Goal: Find specific page/section: Find specific page/section

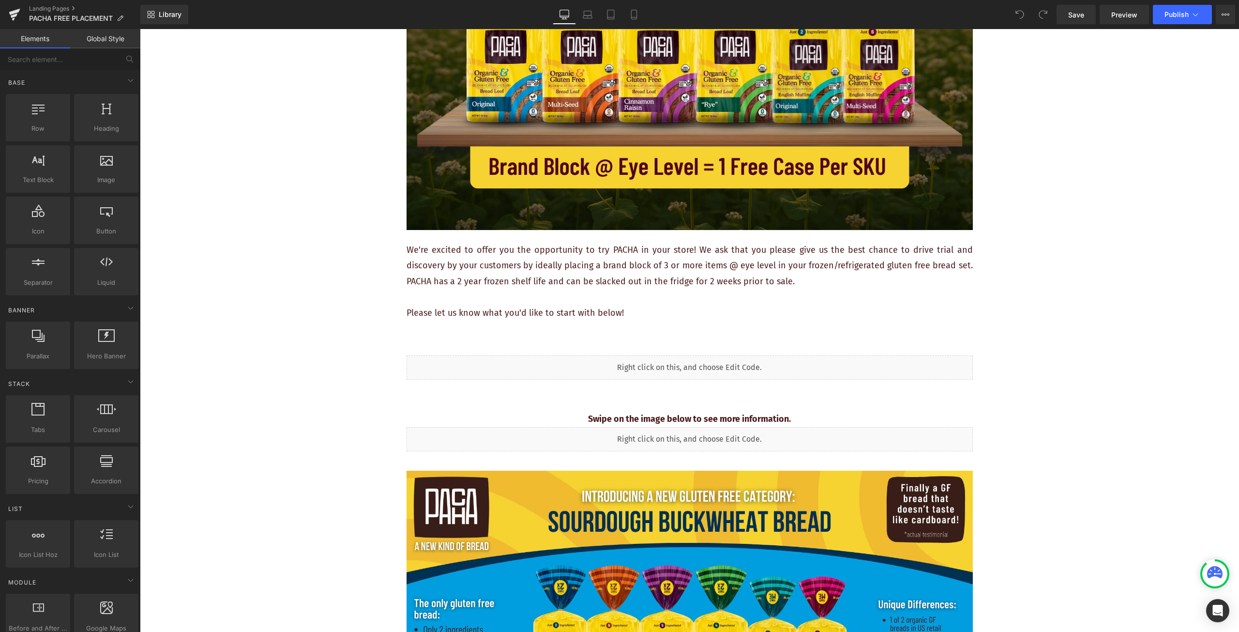
scroll to position [290, 0]
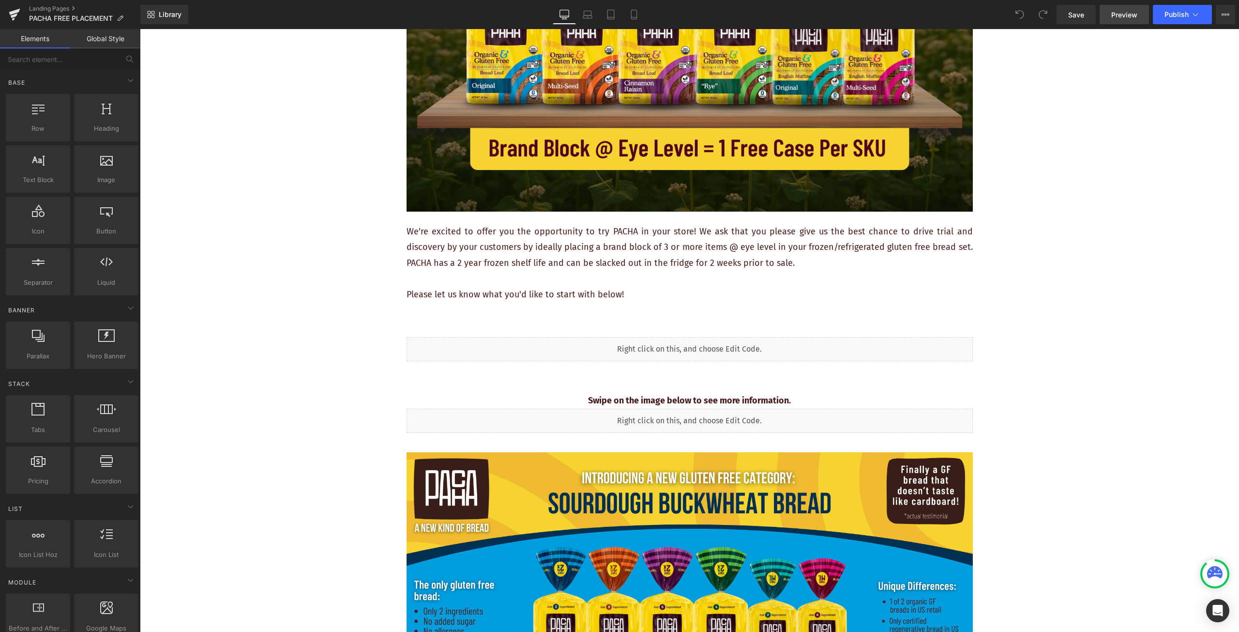
click at [1136, 17] on span "Preview" at bounding box center [1125, 15] width 26 height 10
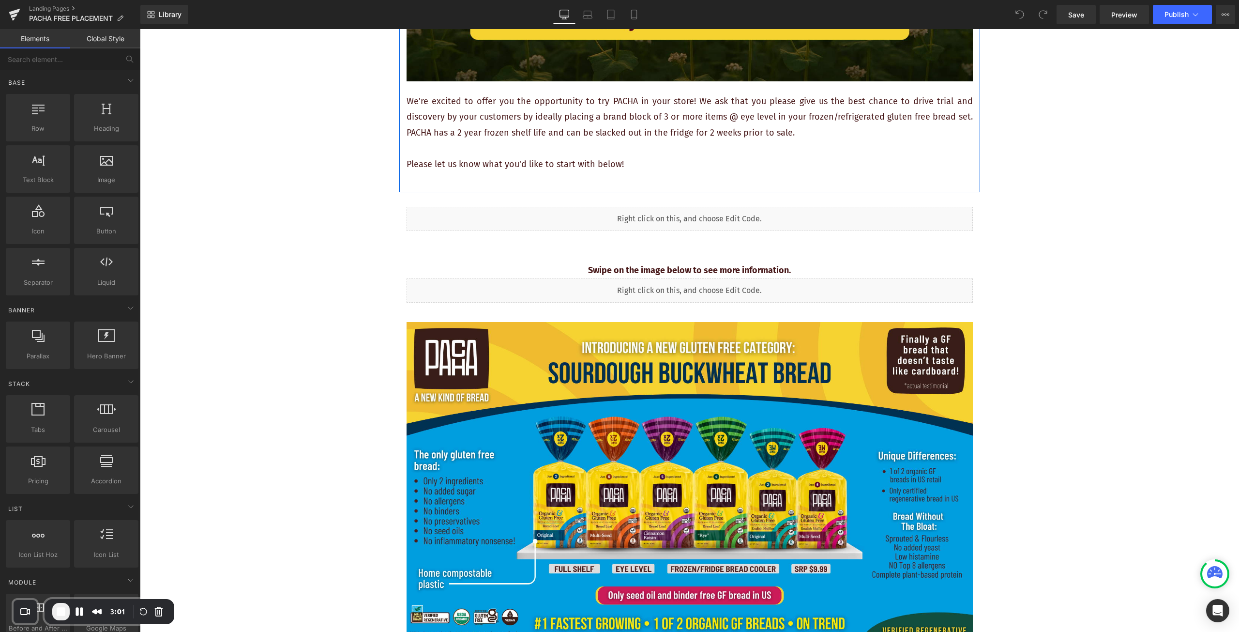
scroll to position [436, 0]
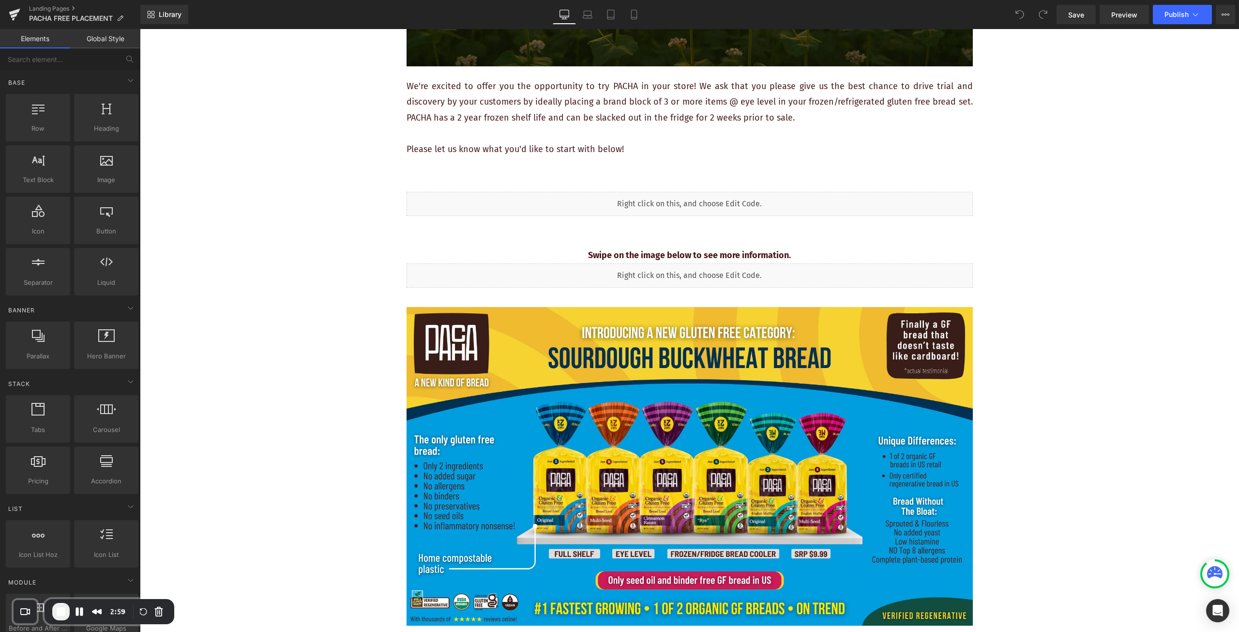
click at [585, 205] on div "Liquid" at bounding box center [690, 204] width 566 height 24
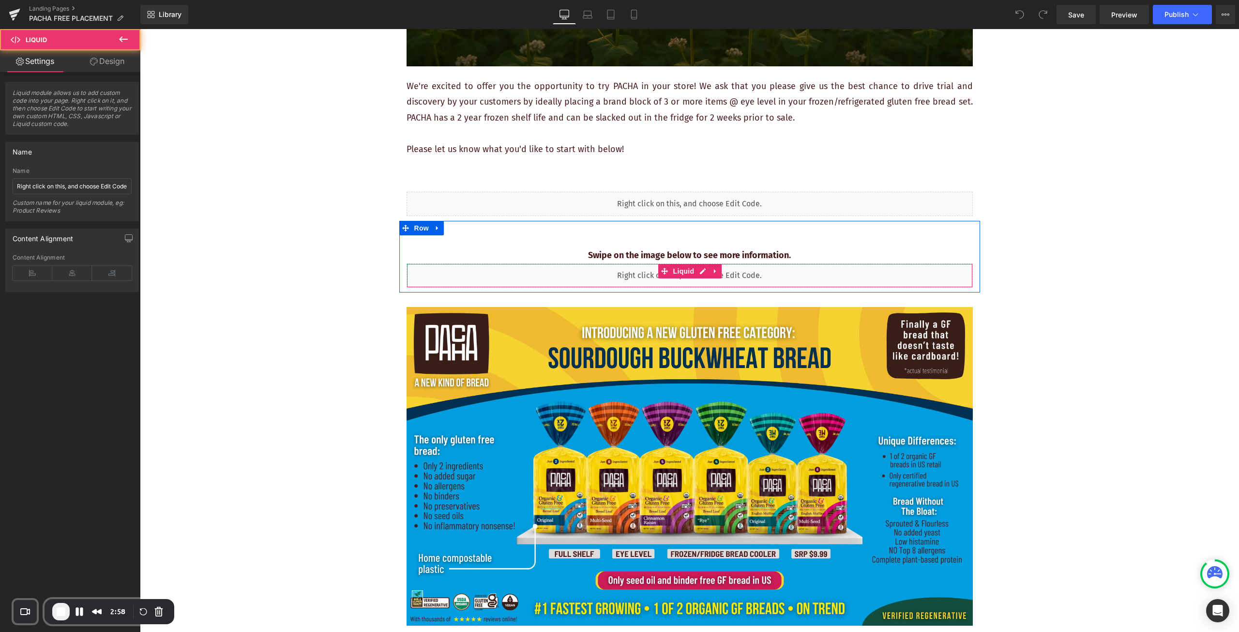
click at [589, 274] on div "Liquid" at bounding box center [690, 275] width 566 height 24
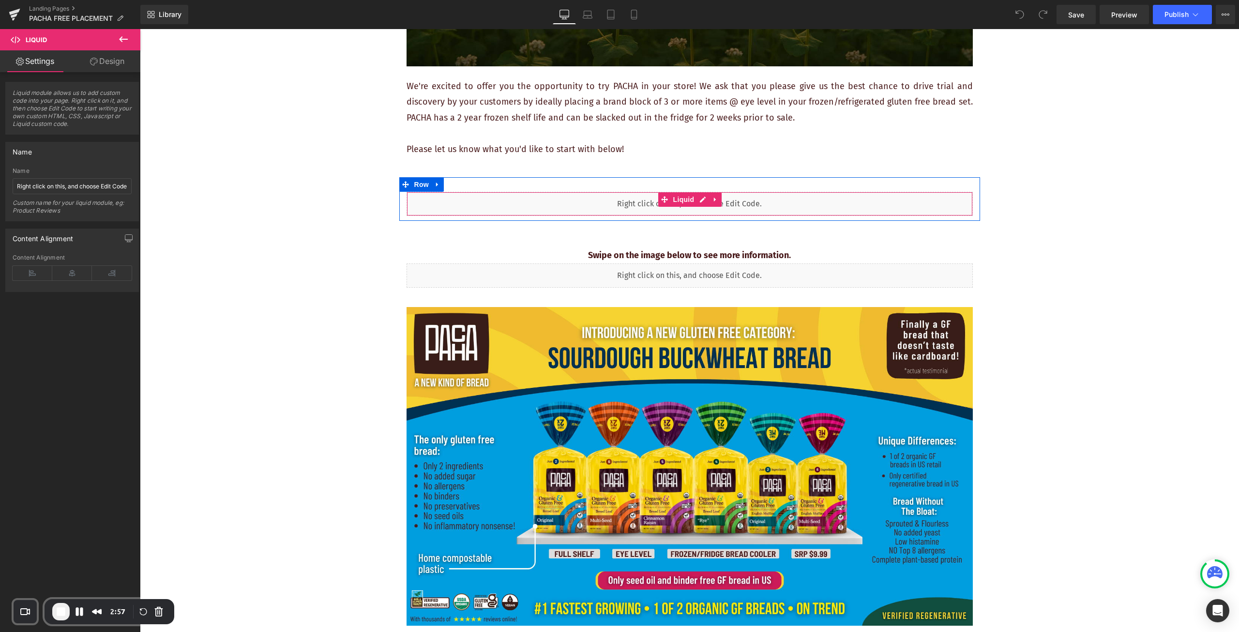
click at [540, 196] on div "Liquid" at bounding box center [690, 204] width 566 height 24
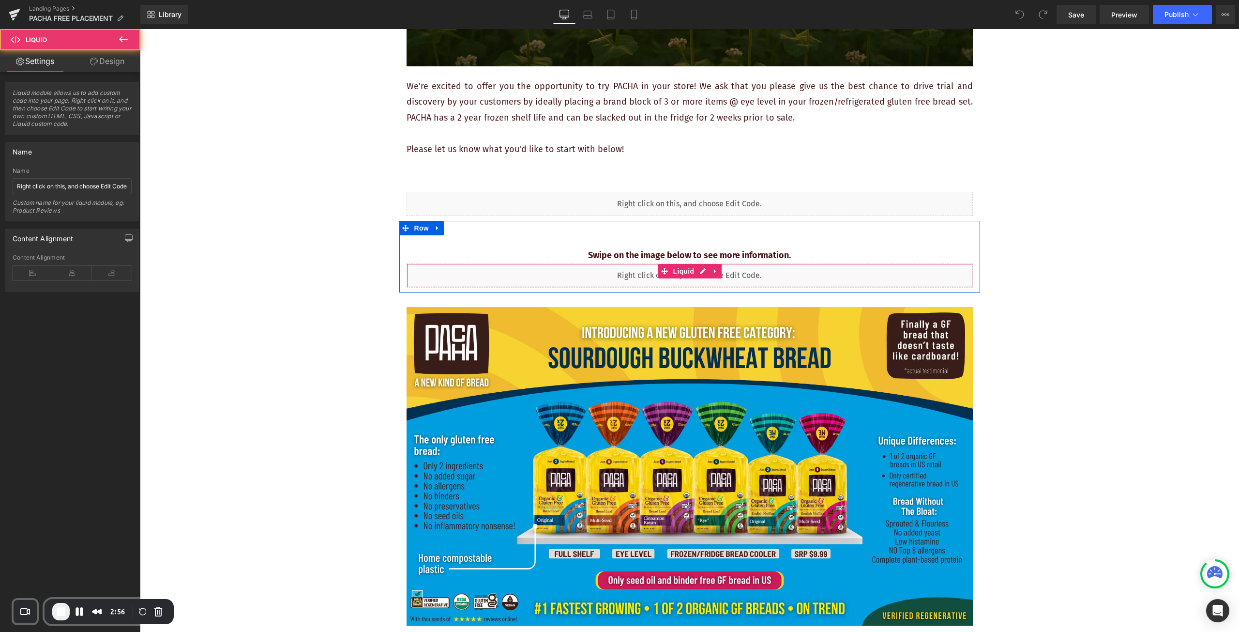
click at [547, 281] on div "Liquid" at bounding box center [690, 275] width 566 height 24
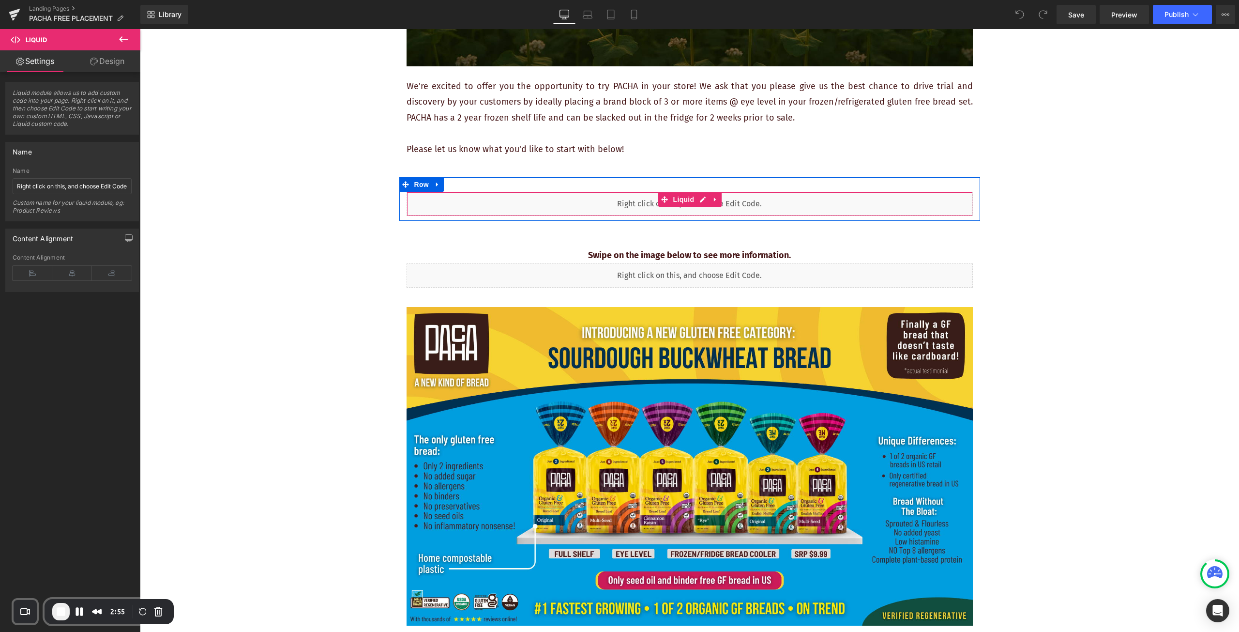
click at [566, 205] on div "Liquid" at bounding box center [690, 204] width 566 height 24
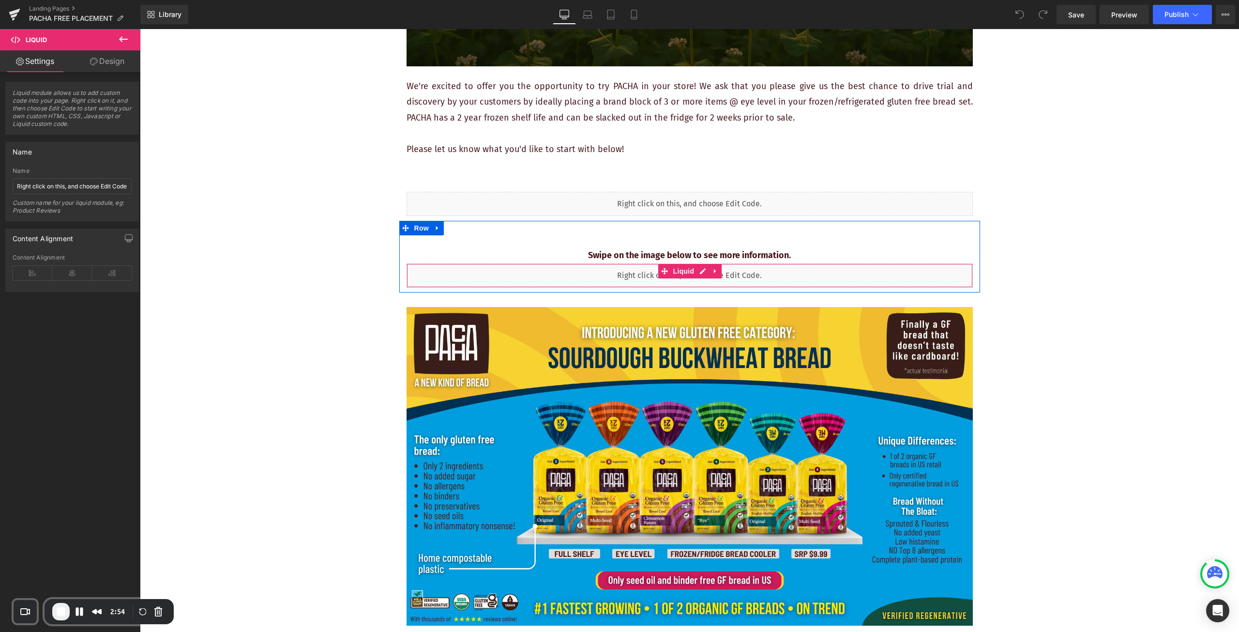
click at [589, 269] on div "Liquid" at bounding box center [690, 275] width 566 height 24
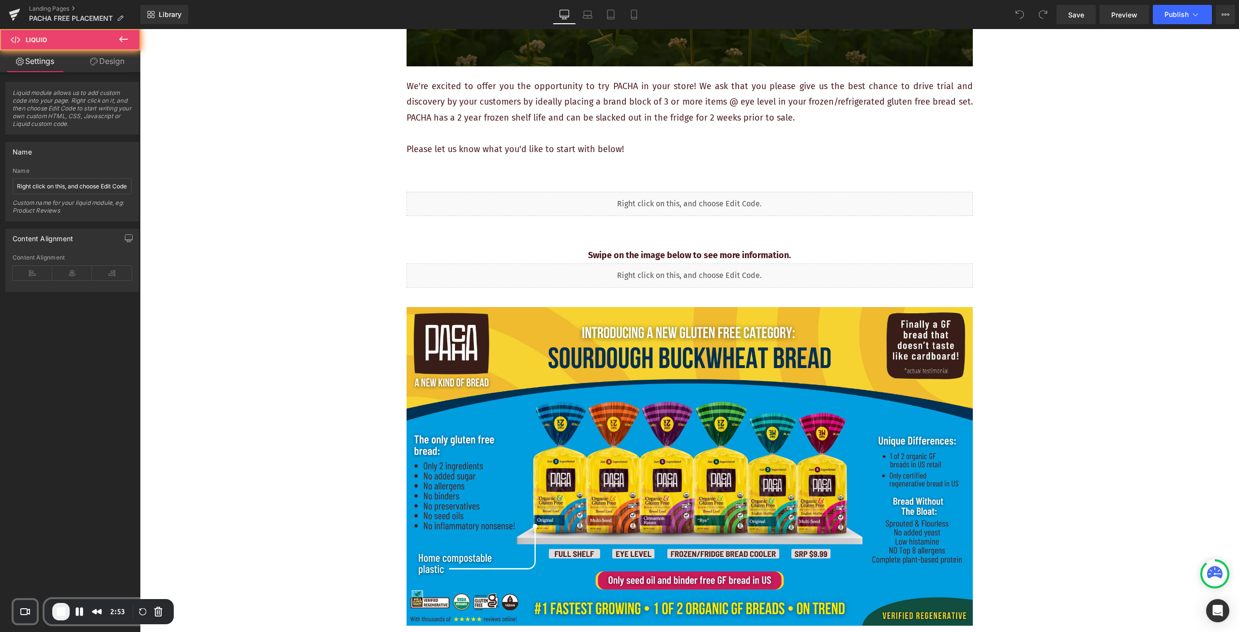
click at [605, 205] on div "Liquid" at bounding box center [690, 204] width 566 height 24
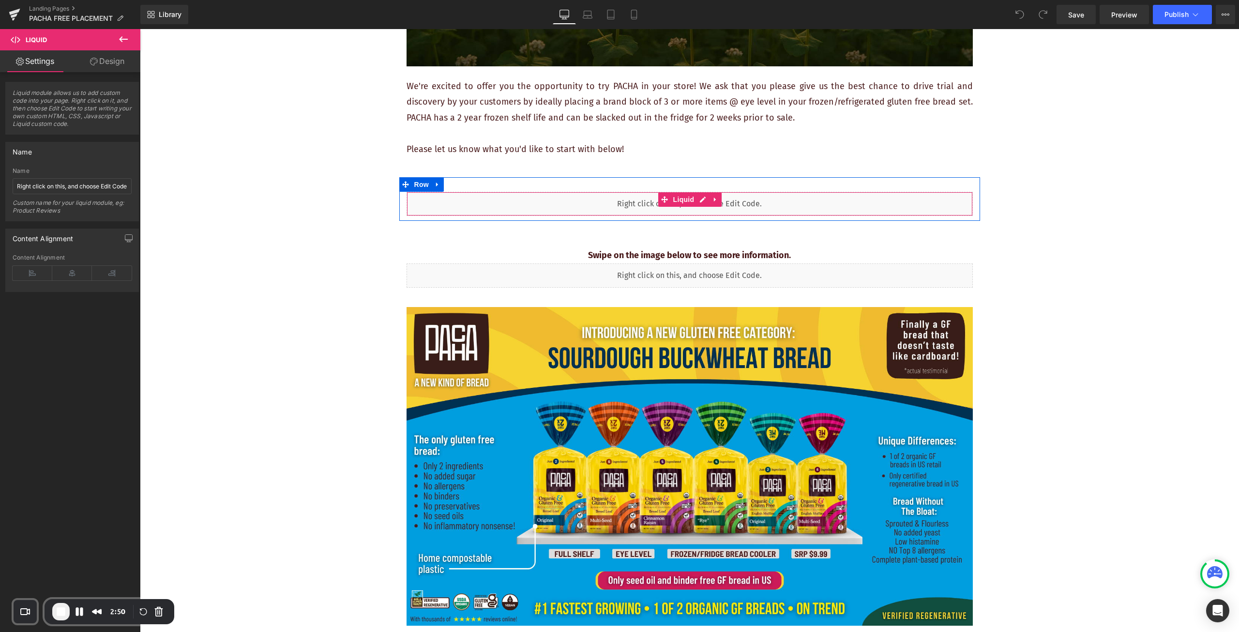
click at [605, 205] on div "Liquid" at bounding box center [690, 204] width 566 height 24
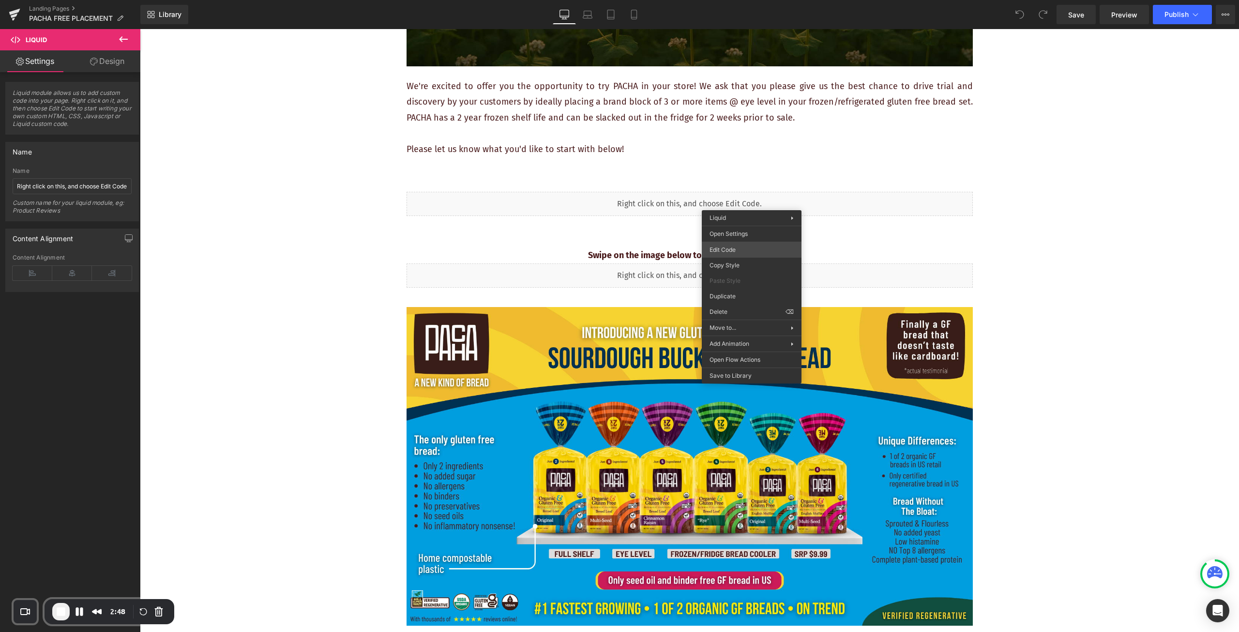
click at [746, 0] on div "You are previewing how the will restyle your page. You can not edit Elements in…" at bounding box center [619, 0] width 1239 height 0
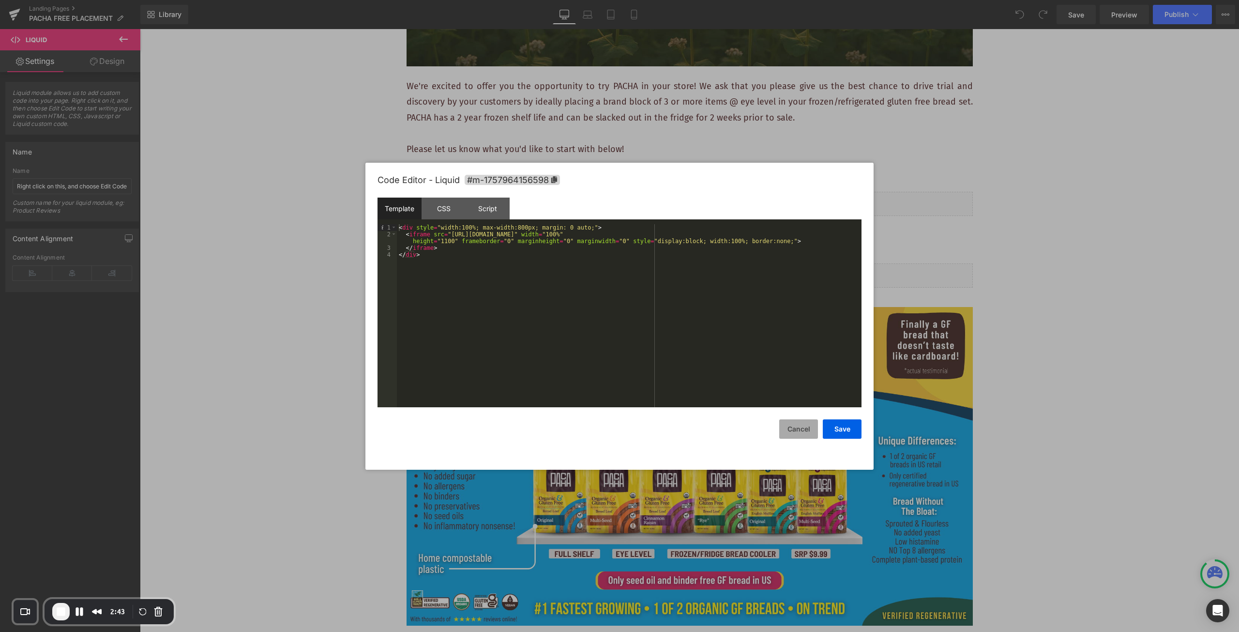
click at [789, 430] on button "Cancel" at bounding box center [798, 428] width 39 height 19
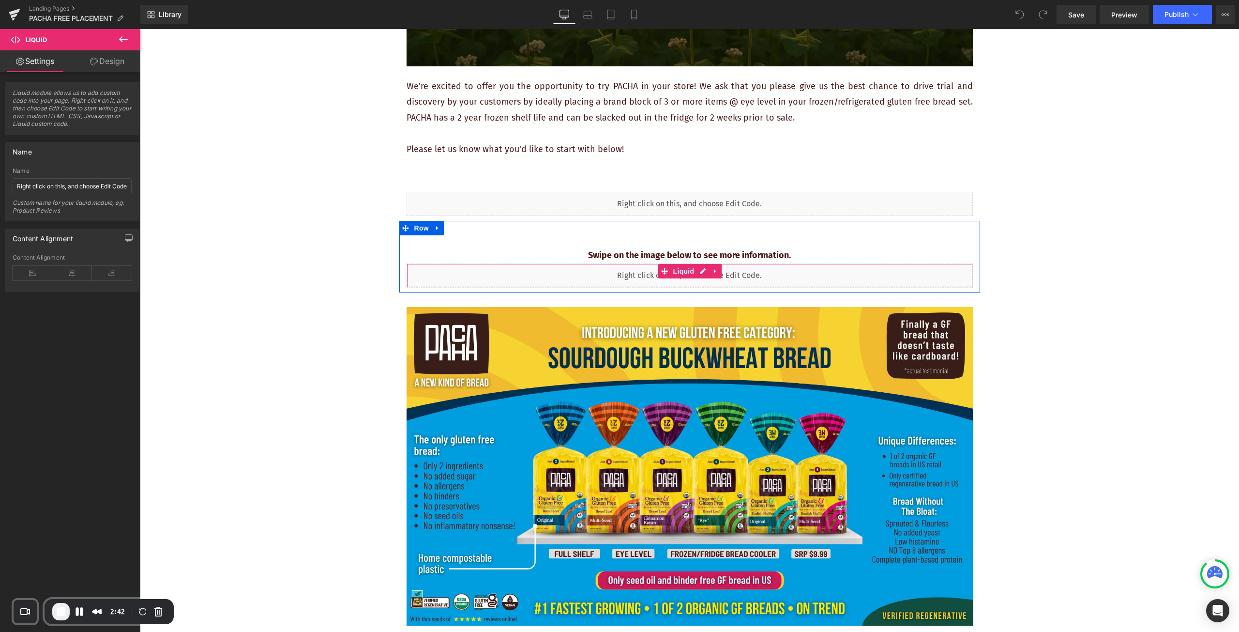
click at [698, 280] on div "Liquid" at bounding box center [690, 275] width 566 height 24
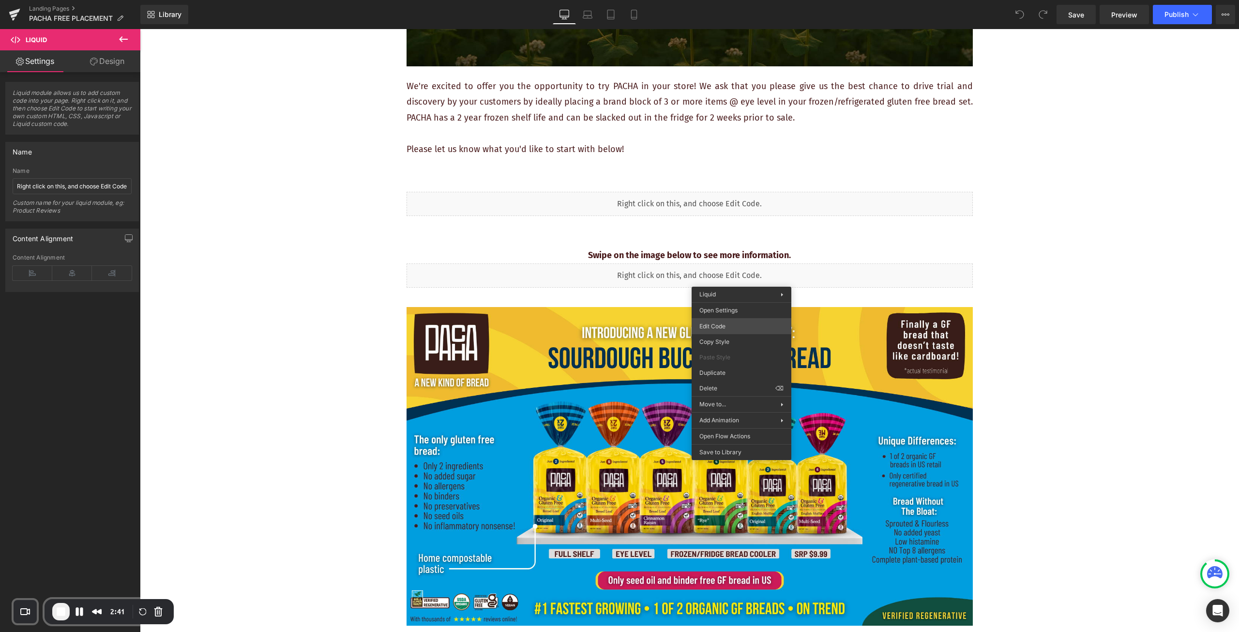
click at [743, 0] on div "You are previewing how the will restyle your page. You can not edit Elements in…" at bounding box center [619, 0] width 1239 height 0
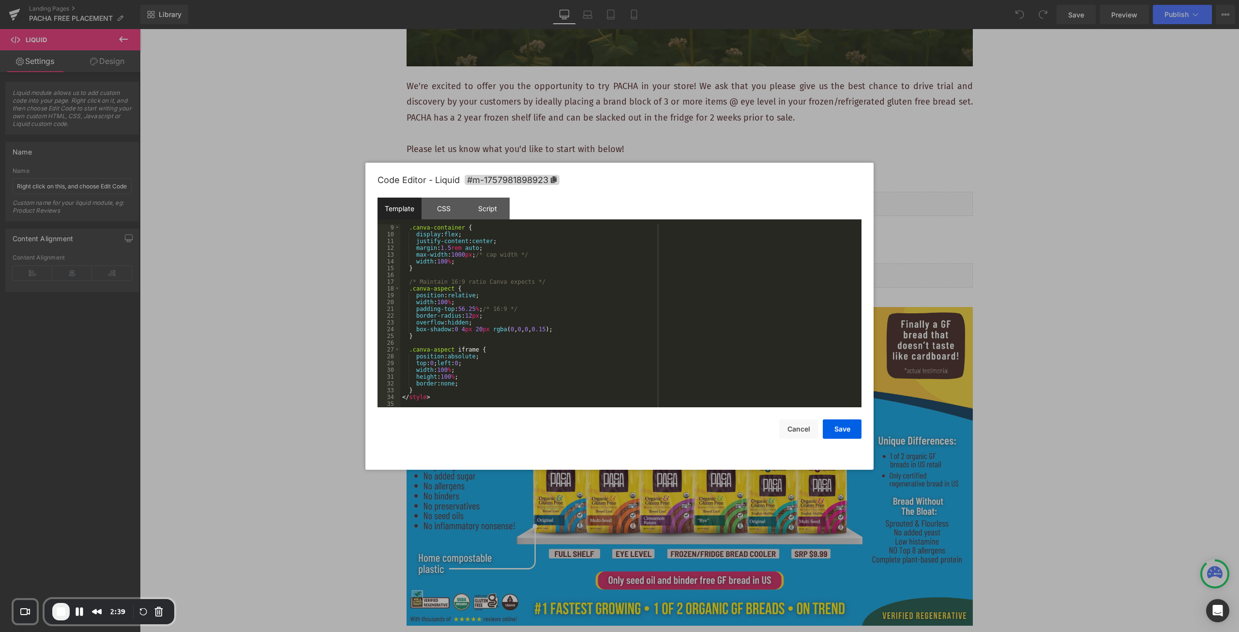
scroll to position [0, 0]
click at [795, 436] on button "Cancel" at bounding box center [798, 428] width 39 height 19
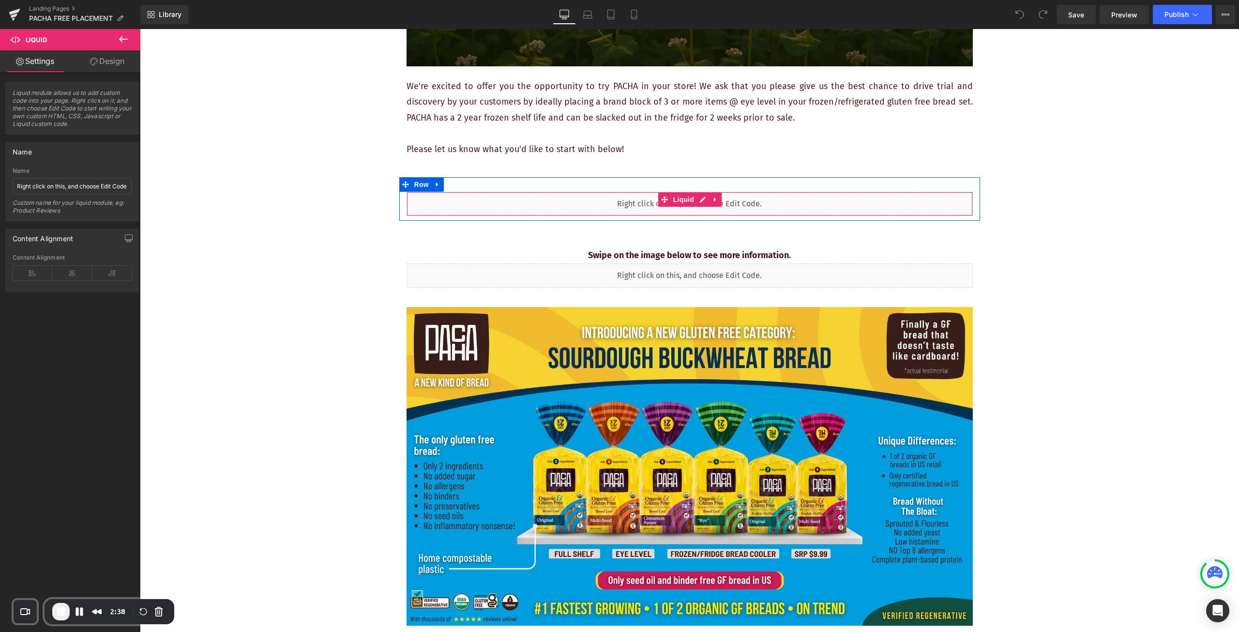
click at [788, 207] on div "Liquid" at bounding box center [690, 204] width 566 height 24
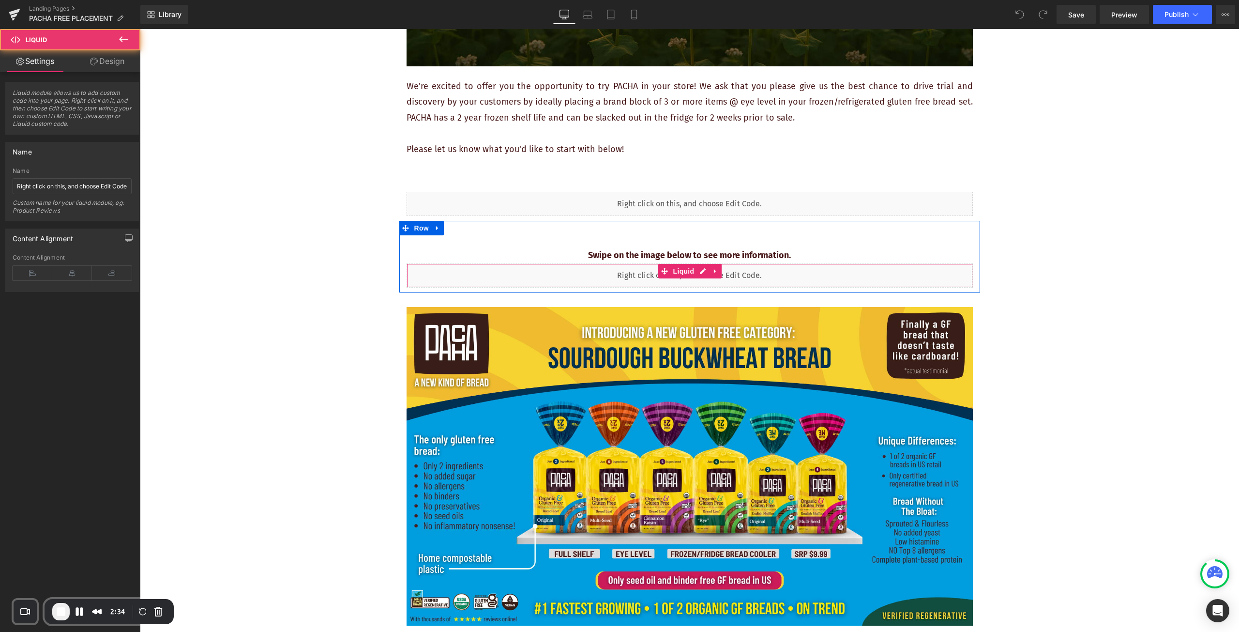
click at [777, 275] on div "Liquid" at bounding box center [690, 275] width 566 height 24
click at [784, 278] on div "Liquid" at bounding box center [690, 275] width 566 height 24
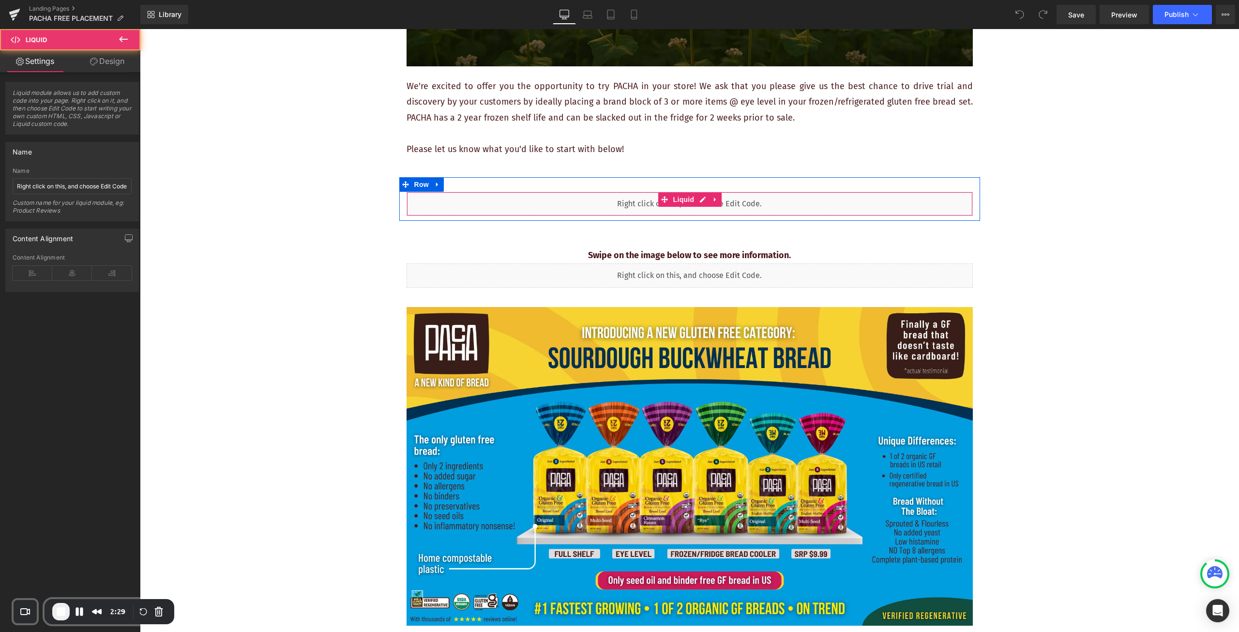
click at [779, 202] on div "Liquid" at bounding box center [690, 204] width 566 height 24
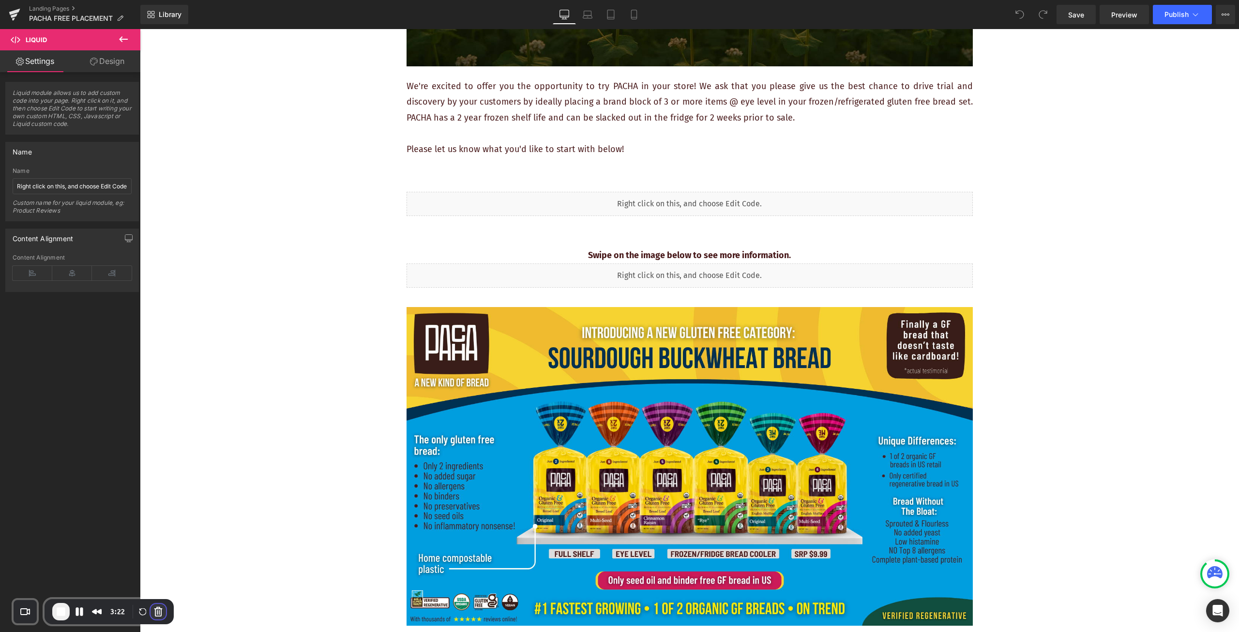
click at [162, 612] on button "Cancel Recording" at bounding box center [158, 611] width 15 height 15
drag, startPoint x: 695, startPoint y: 174, endPoint x: 517, endPoint y: 181, distance: 178.3
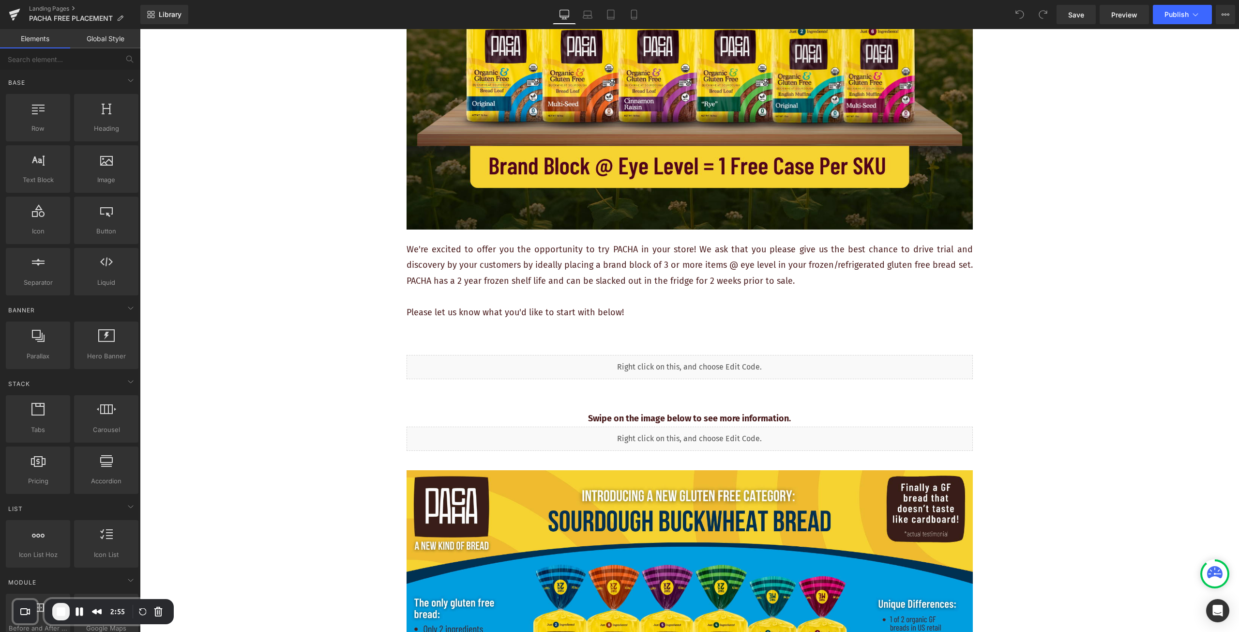
scroll to position [290, 0]
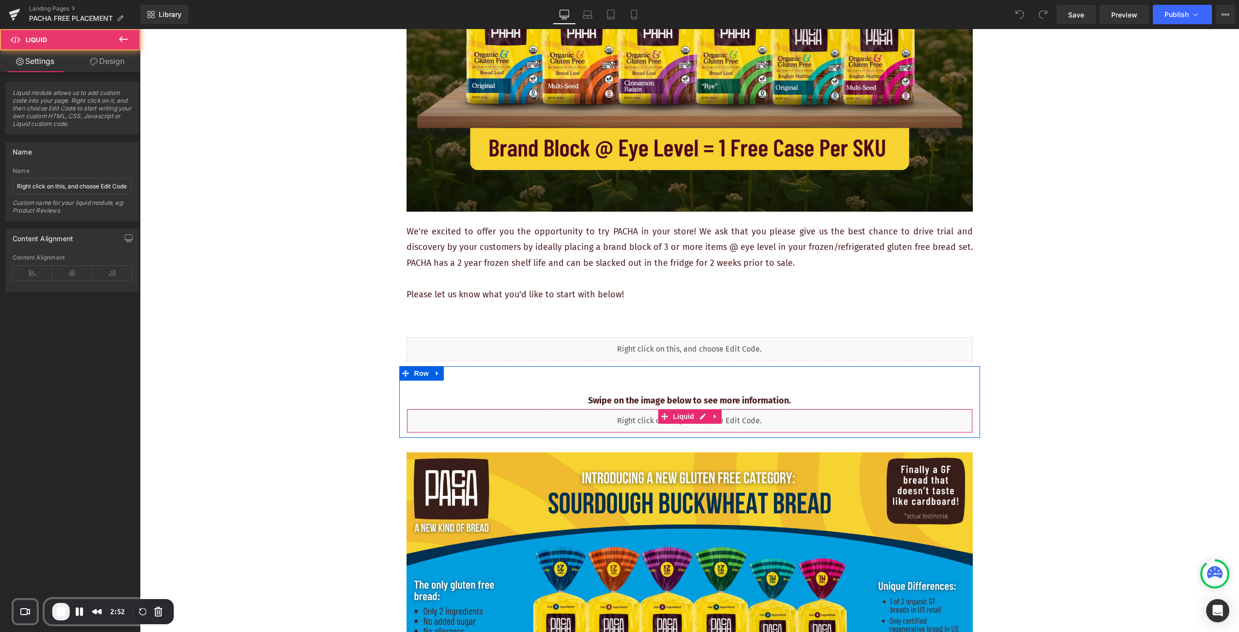
click at [533, 416] on div "Liquid" at bounding box center [690, 421] width 566 height 24
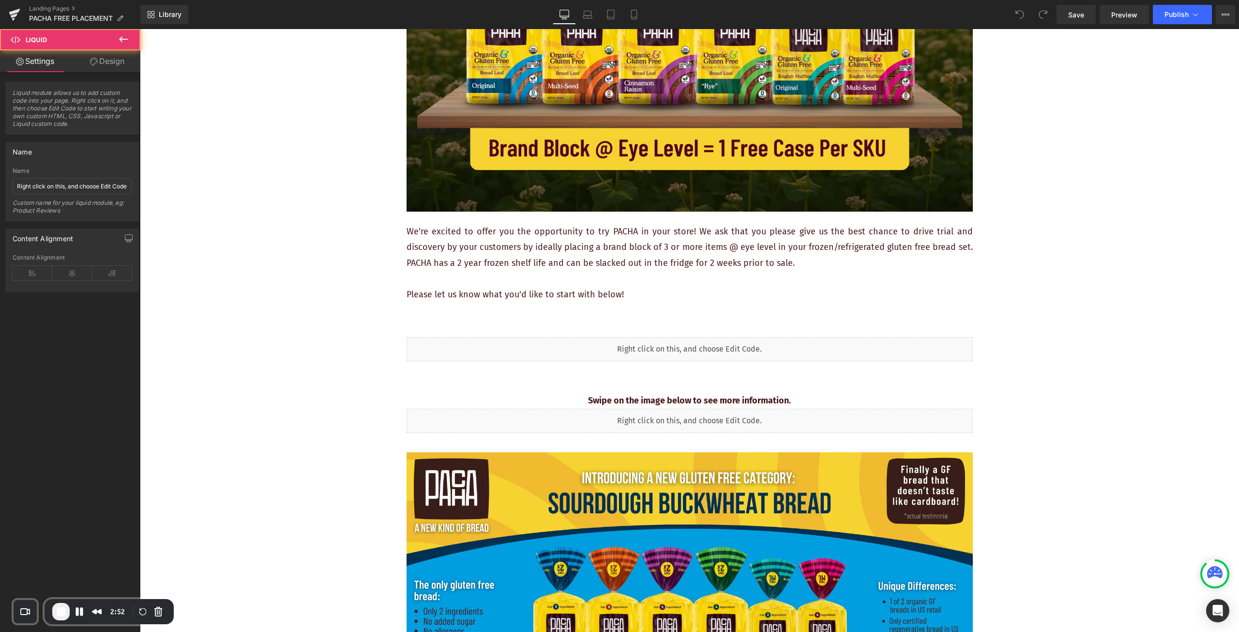
click at [540, 350] on div "Liquid" at bounding box center [690, 349] width 566 height 24
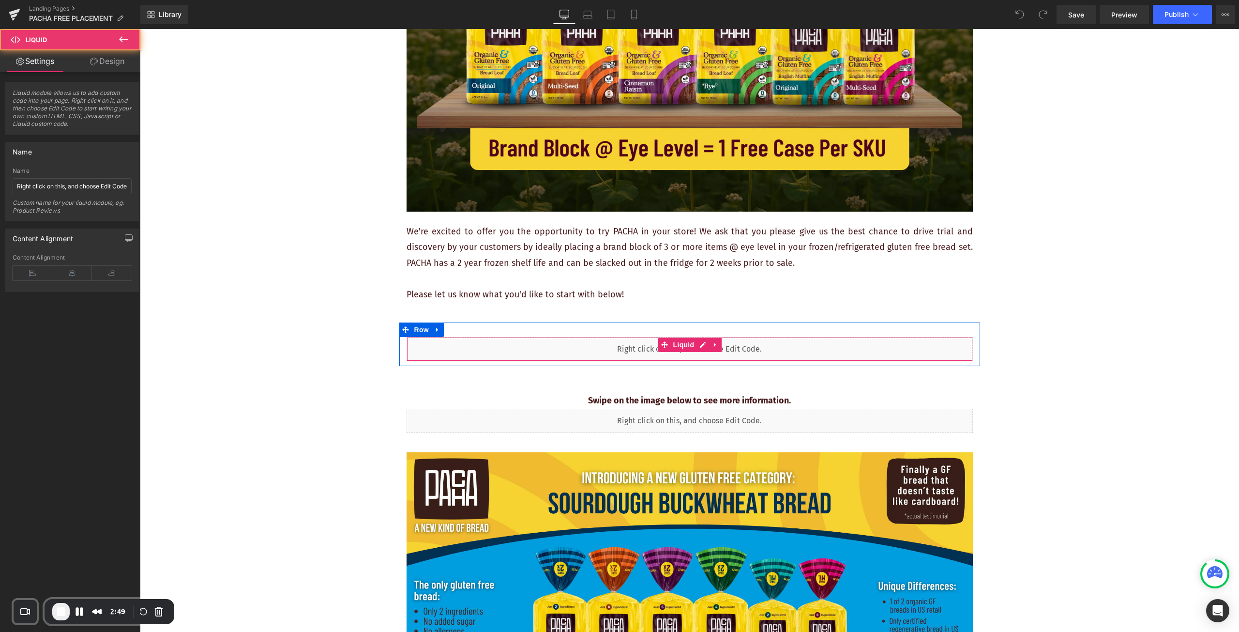
click at [570, 349] on div "Liquid" at bounding box center [690, 349] width 566 height 24
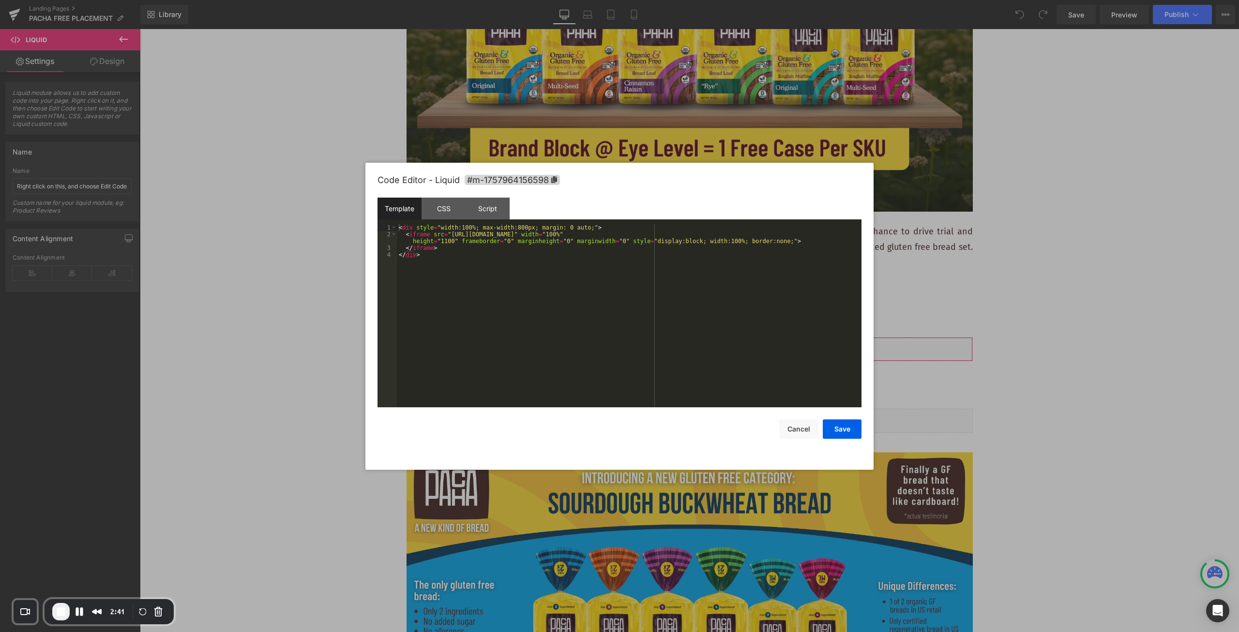
click at [592, 0] on div "You are previewing how the will restyle your page. You can not edit Elements in…" at bounding box center [619, 0] width 1239 height 0
click at [795, 430] on button "Cancel" at bounding box center [798, 428] width 39 height 19
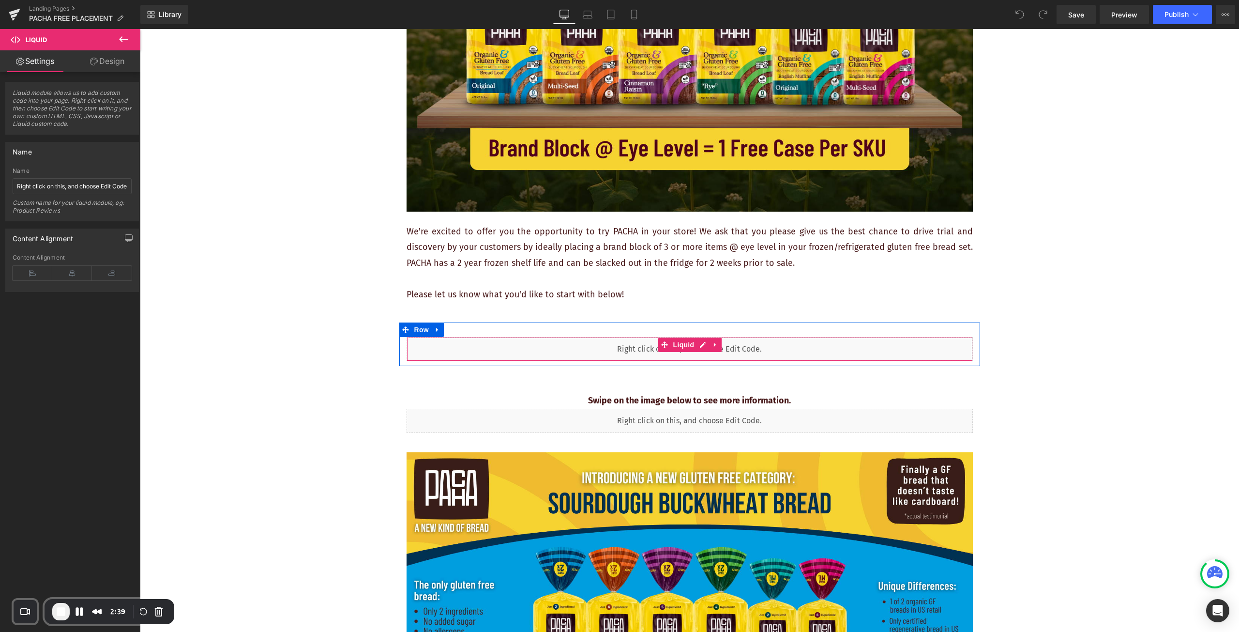
click at [780, 356] on div "Liquid" at bounding box center [690, 349] width 566 height 24
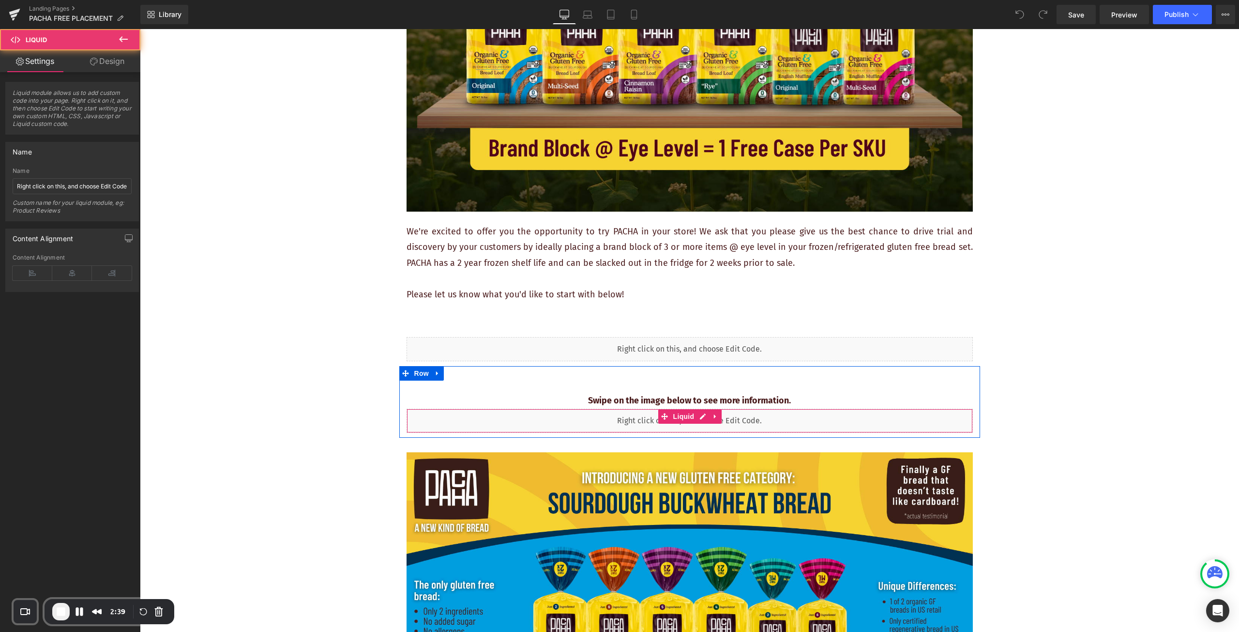
click at [804, 422] on div "Liquid" at bounding box center [690, 421] width 566 height 24
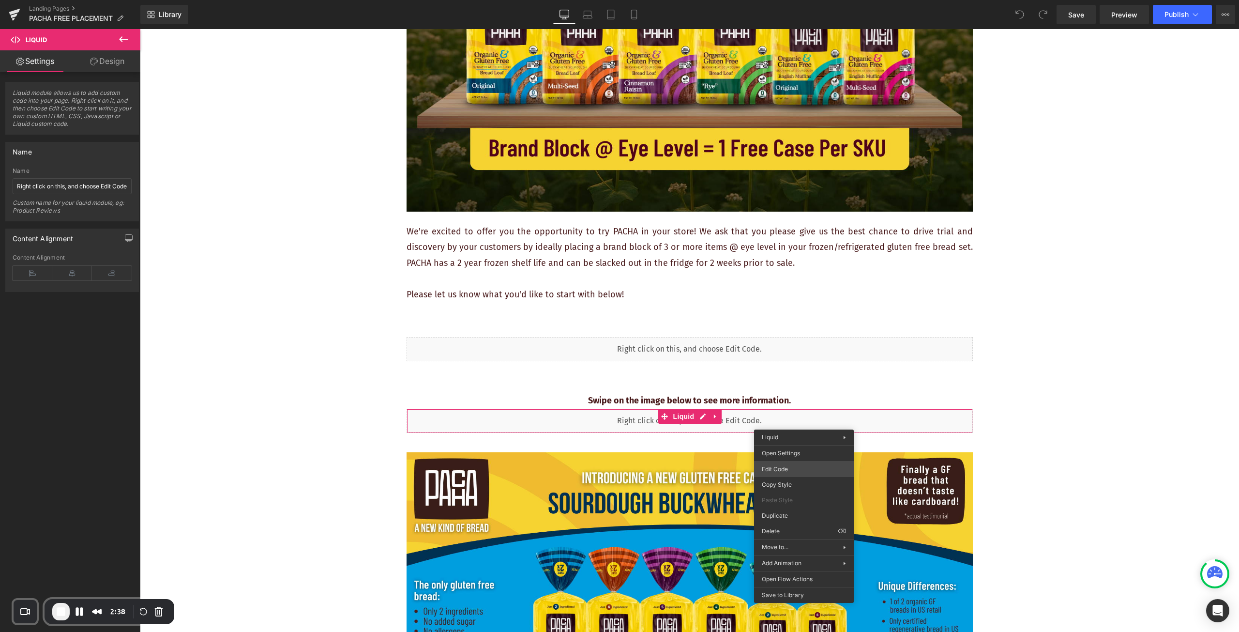
click at [800, 473] on body "You are previewing how the will restyle your page. You can not edit Elements in…" at bounding box center [619, 316] width 1239 height 632
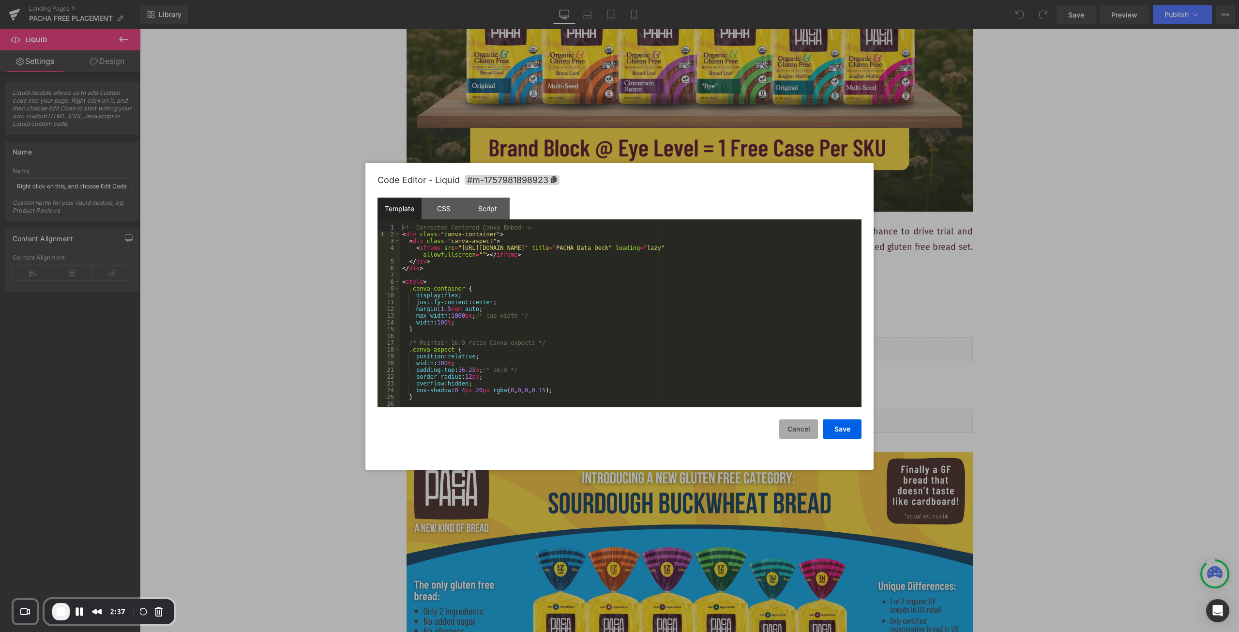
click at [797, 428] on button "Cancel" at bounding box center [798, 428] width 39 height 19
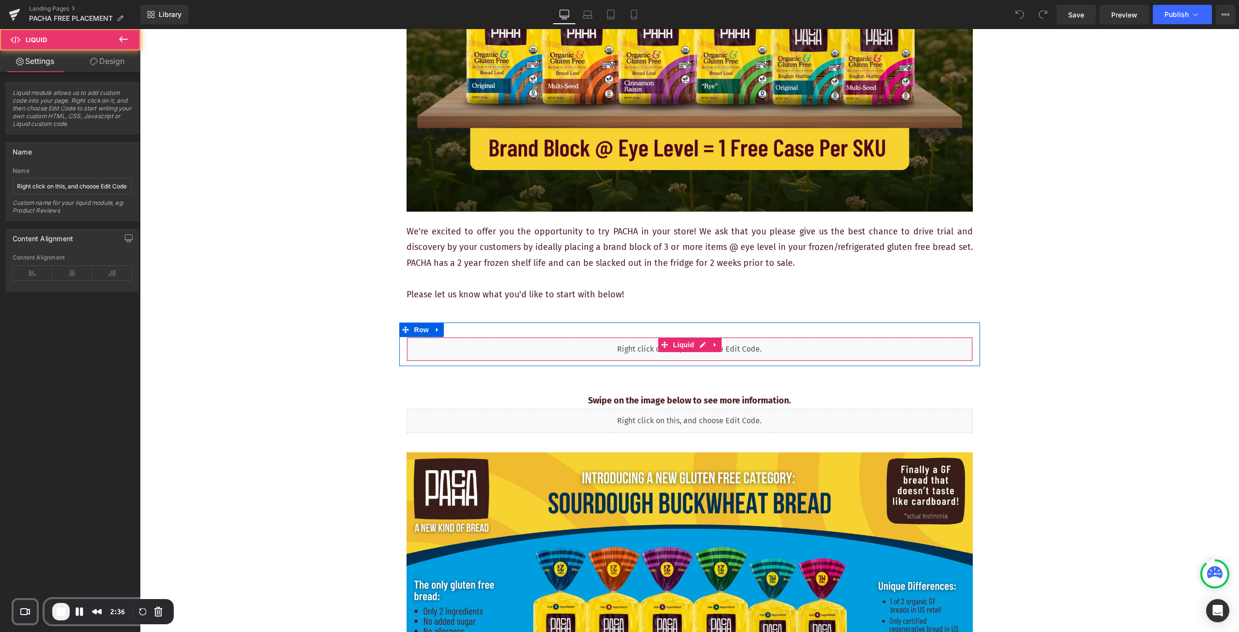
click at [768, 346] on div "Liquid" at bounding box center [690, 349] width 566 height 24
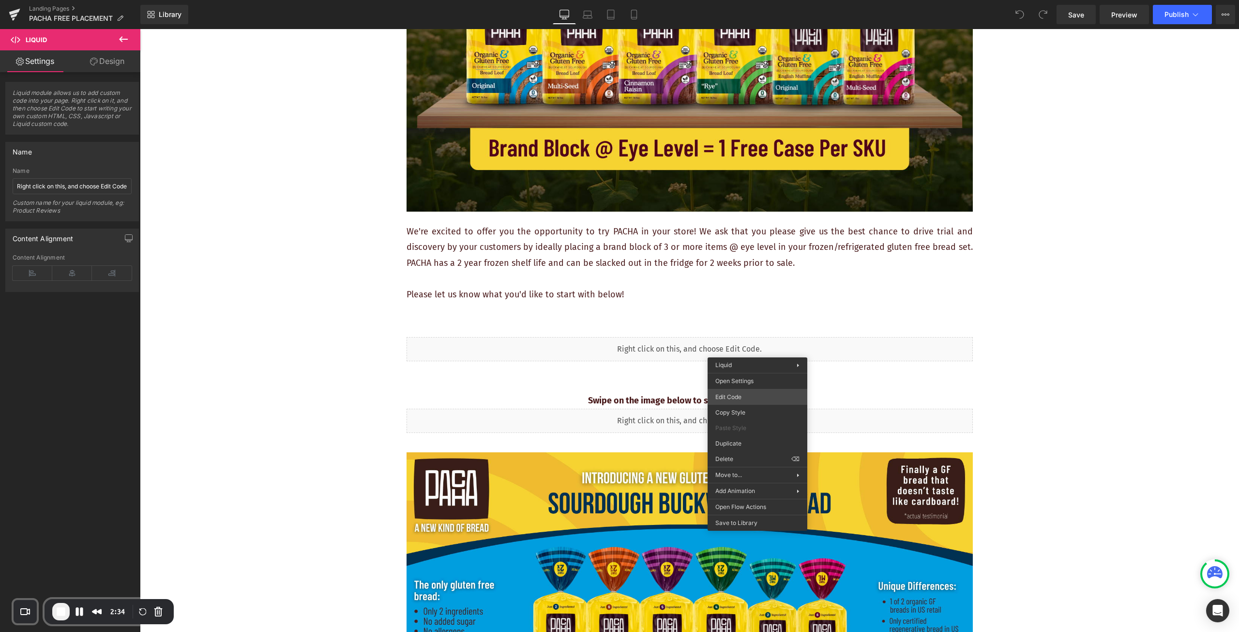
click at [756, 0] on div "You are previewing how the will restyle your page. You can not edit Elements in…" at bounding box center [619, 0] width 1239 height 0
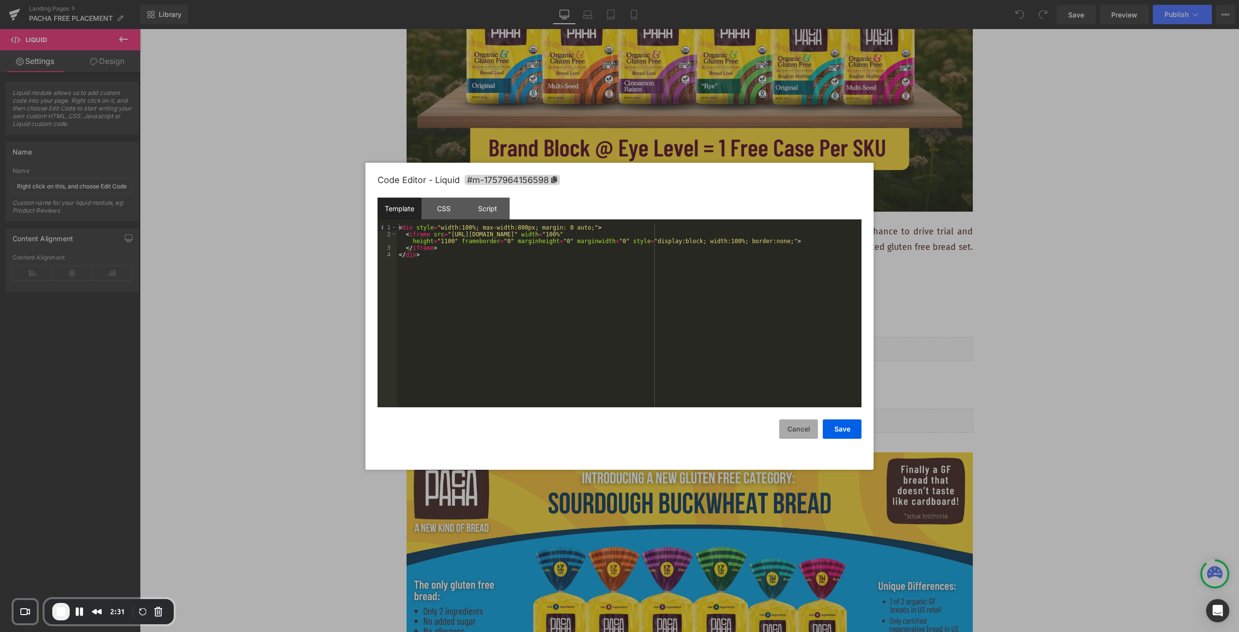
click at [798, 431] on button "Cancel" at bounding box center [798, 428] width 39 height 19
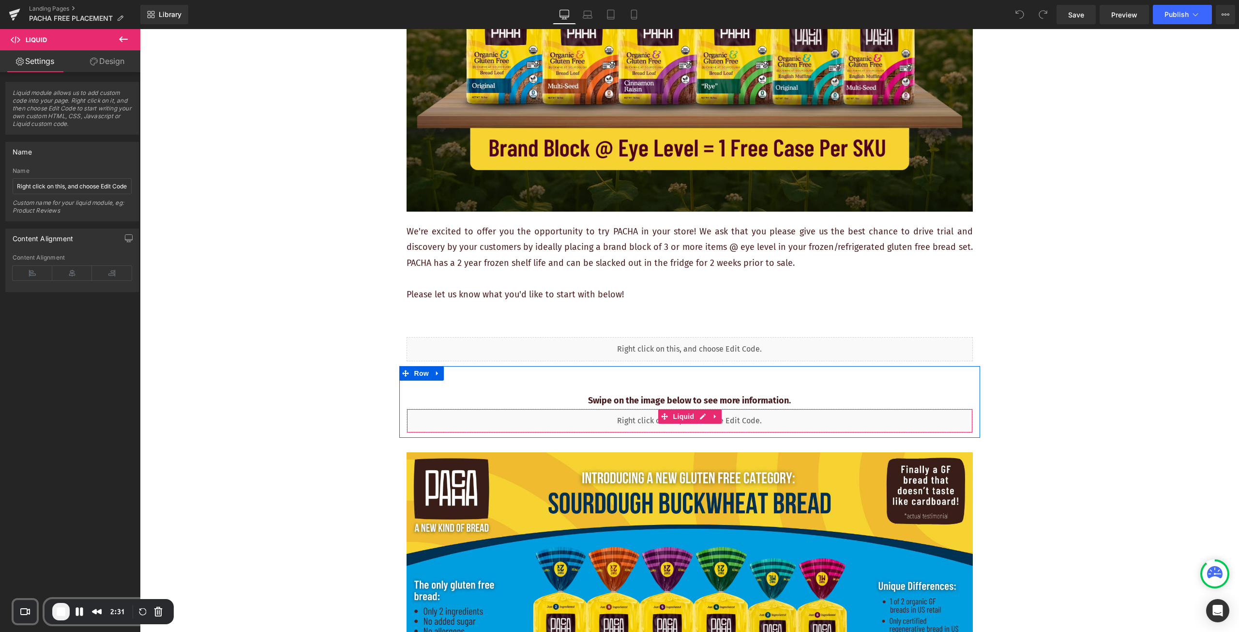
click at [793, 421] on div "Liquid" at bounding box center [690, 421] width 566 height 24
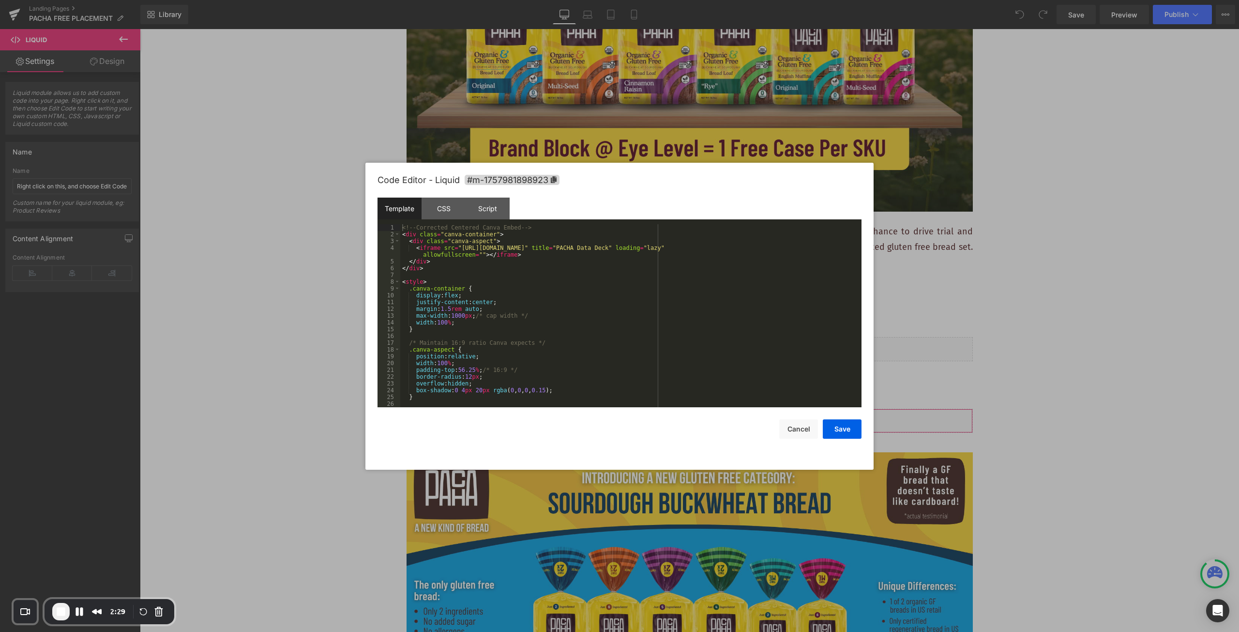
click at [792, 0] on div "You are previewing how the will restyle your page. You can not edit Elements in…" at bounding box center [619, 0] width 1239 height 0
click at [800, 427] on button "Cancel" at bounding box center [798, 428] width 39 height 19
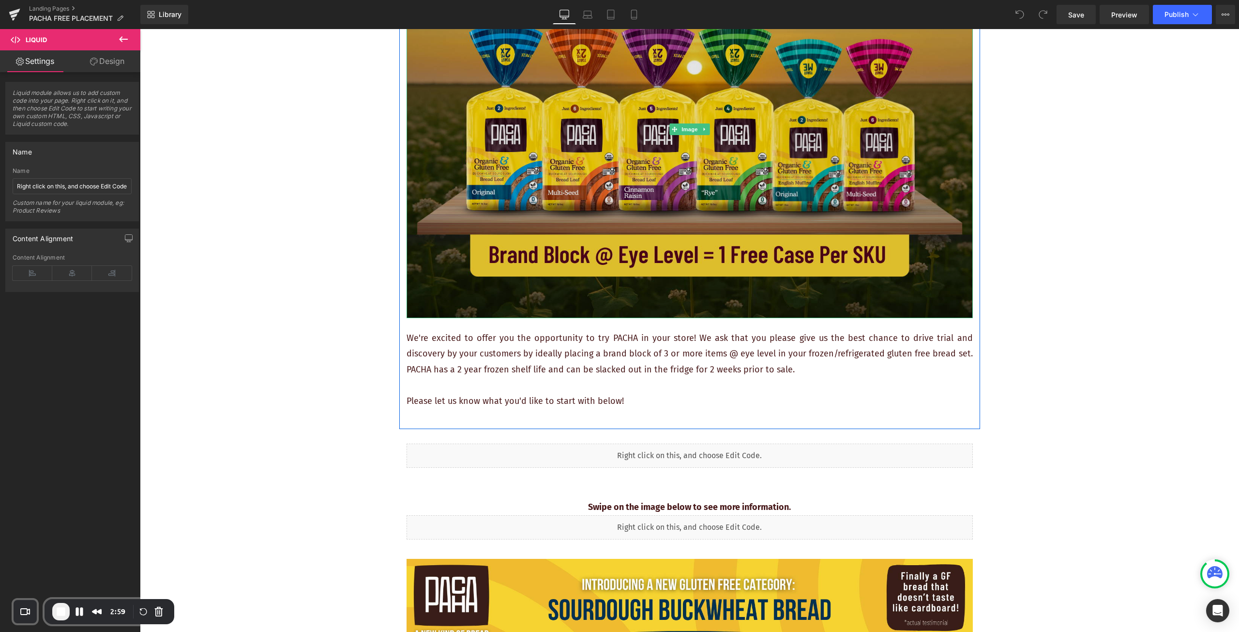
scroll to position [0, 0]
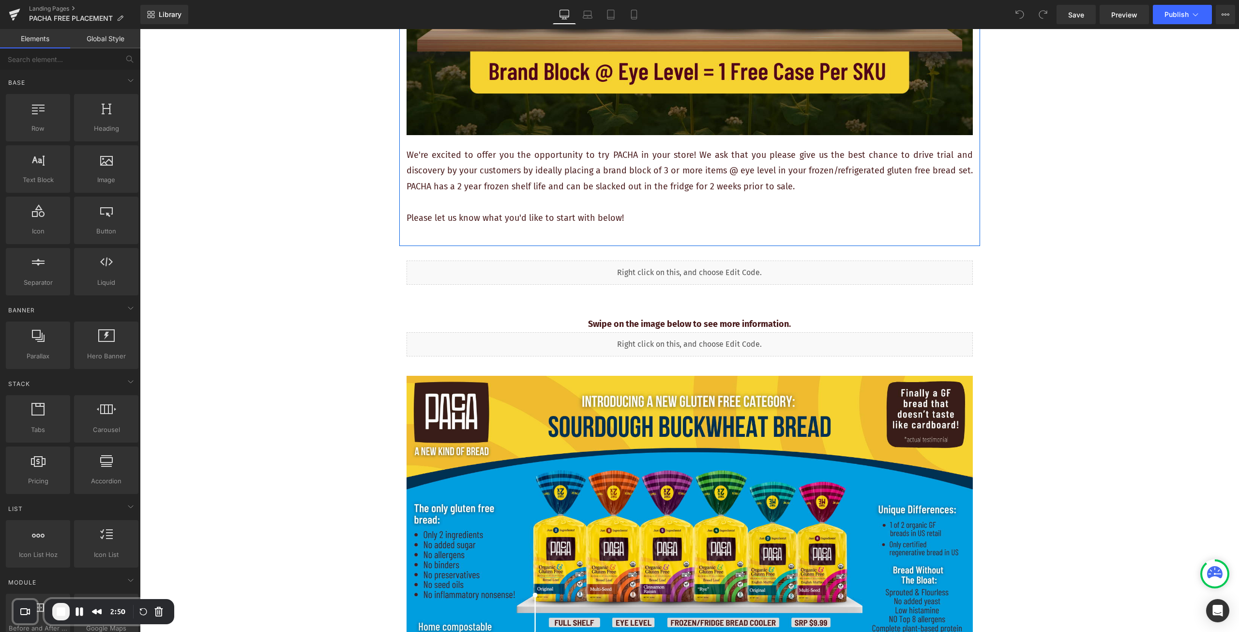
scroll to position [387, 0]
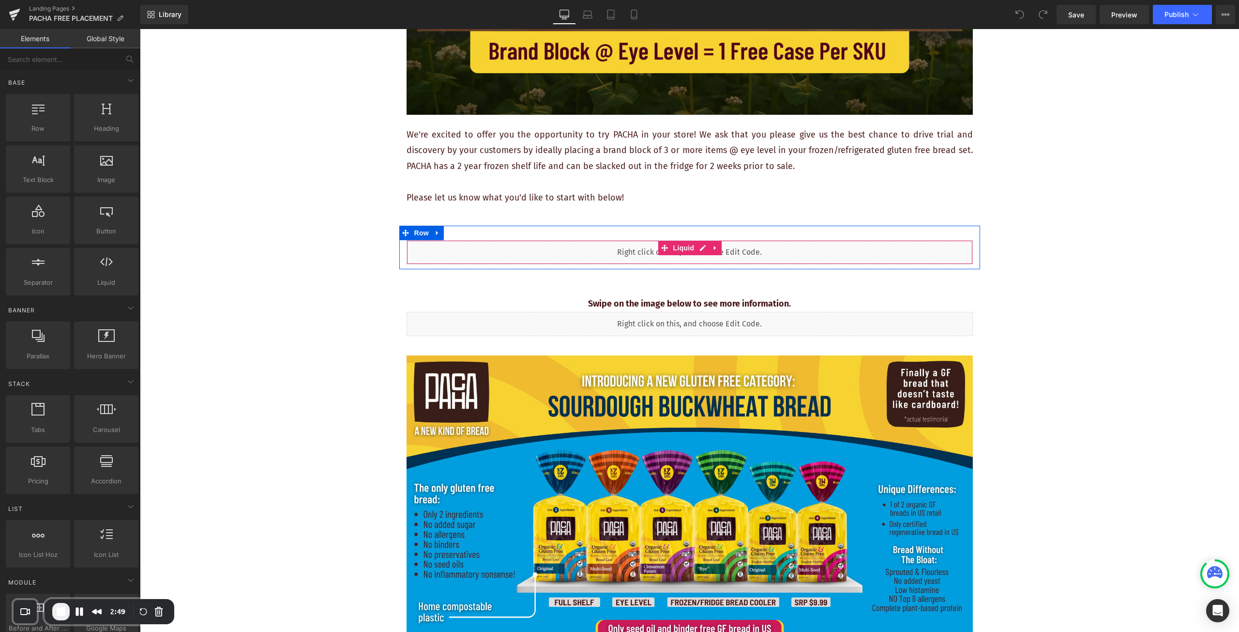
click at [529, 251] on div "Liquid" at bounding box center [690, 252] width 566 height 24
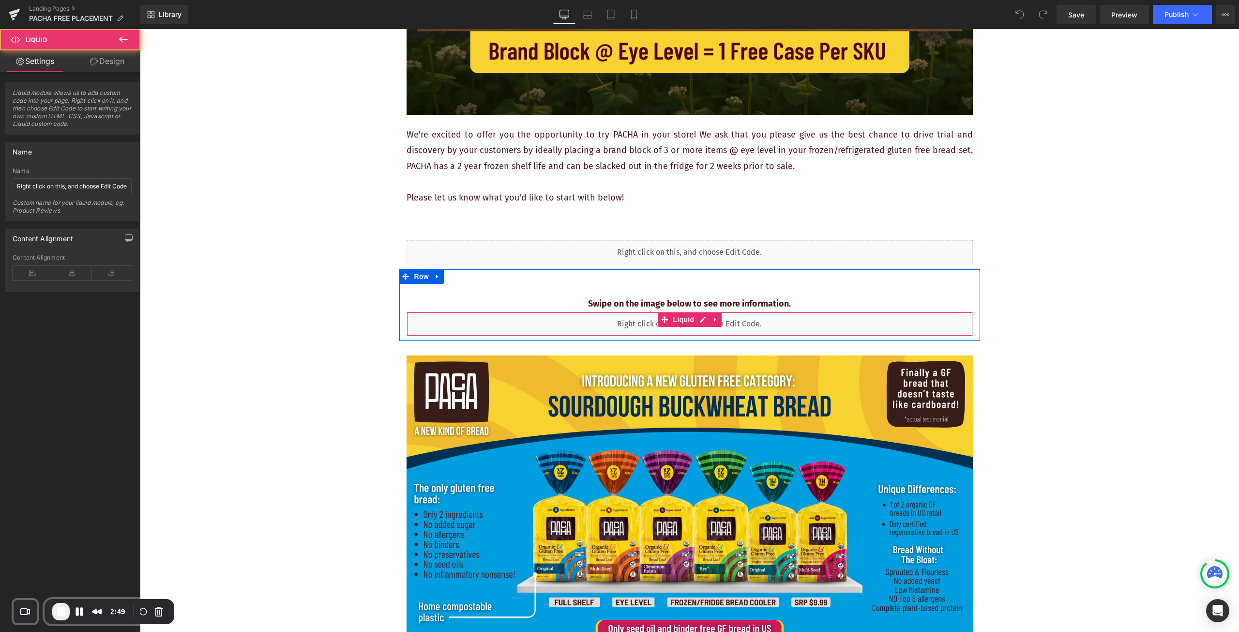
click at [504, 322] on div "Liquid" at bounding box center [690, 324] width 566 height 24
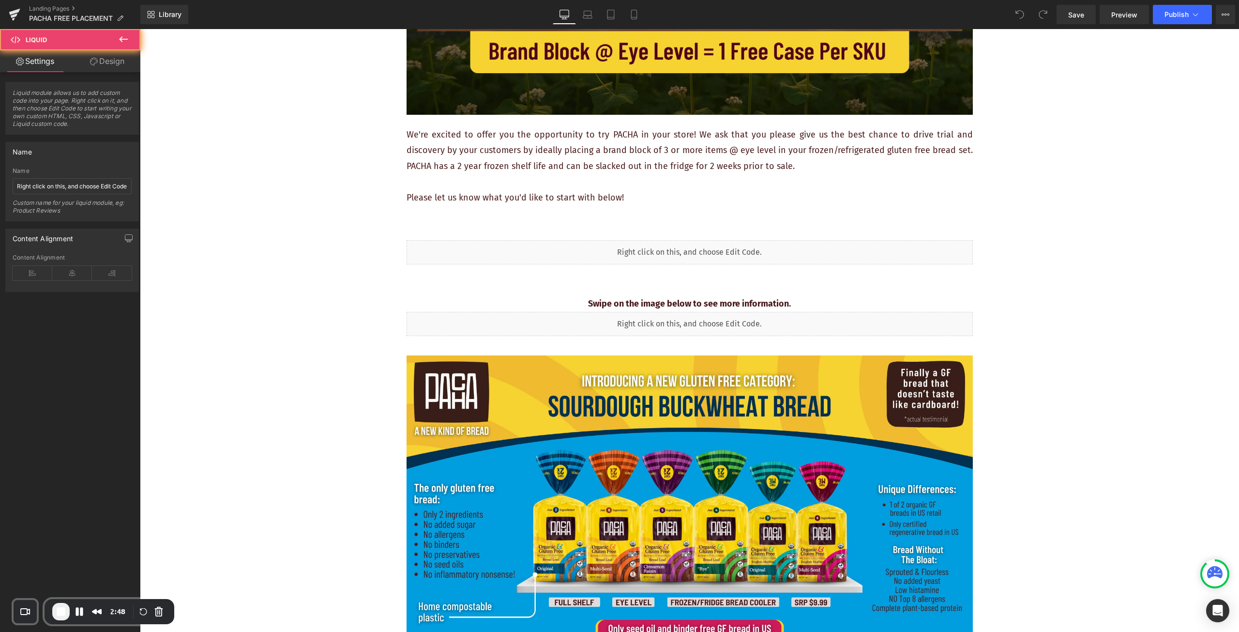
click at [522, 246] on div "Liquid" at bounding box center [690, 252] width 566 height 24
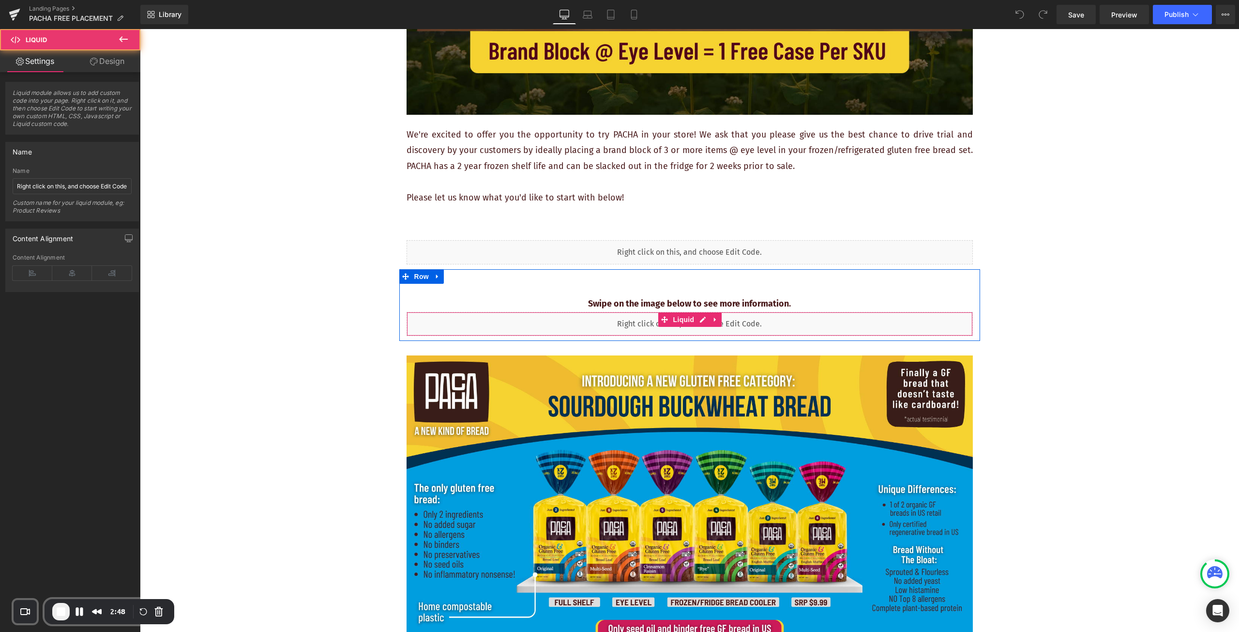
click at [559, 322] on div "Liquid" at bounding box center [690, 324] width 566 height 24
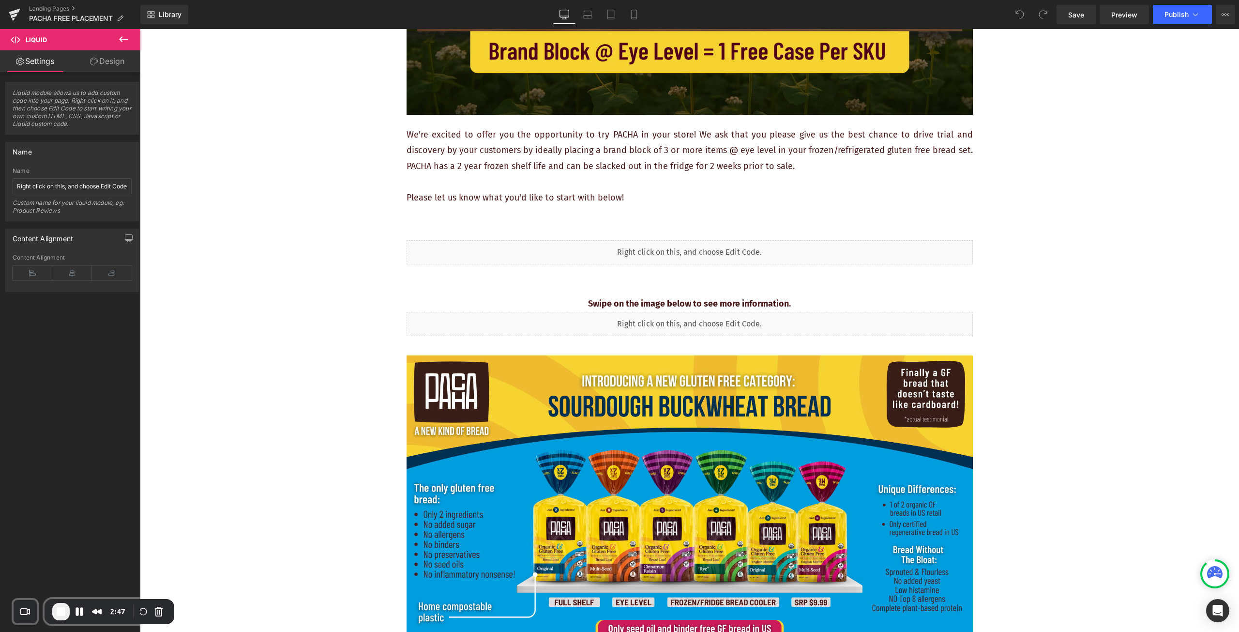
click at [567, 259] on div "Liquid" at bounding box center [690, 252] width 566 height 24
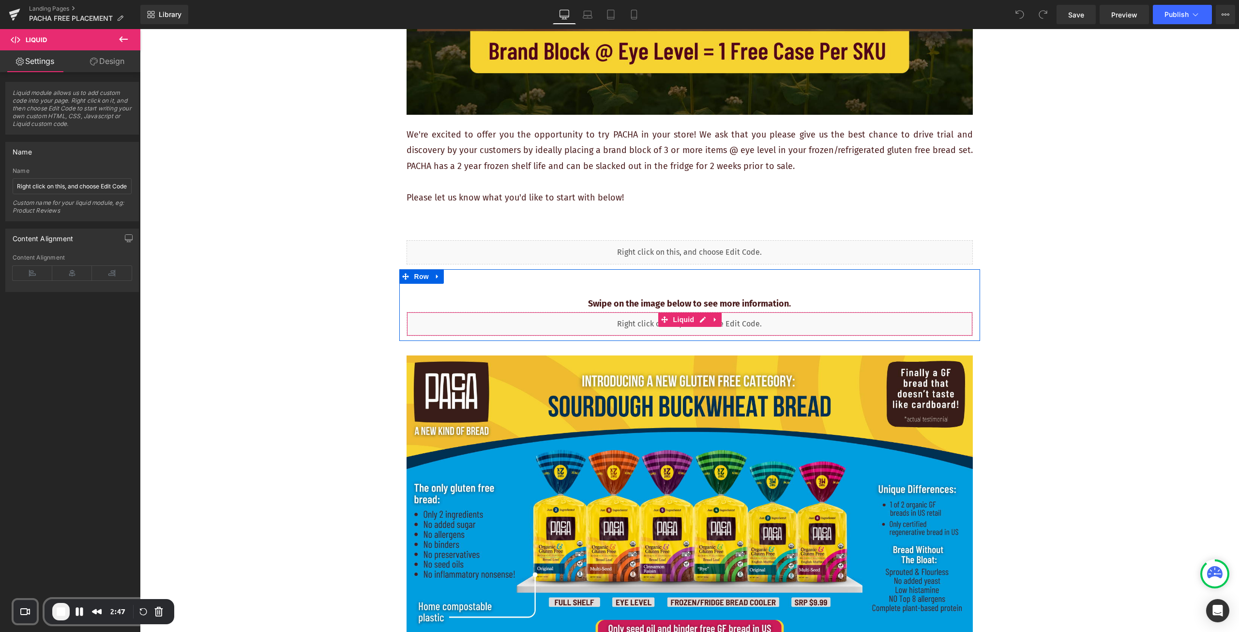
click at [580, 321] on div "Liquid" at bounding box center [690, 324] width 566 height 24
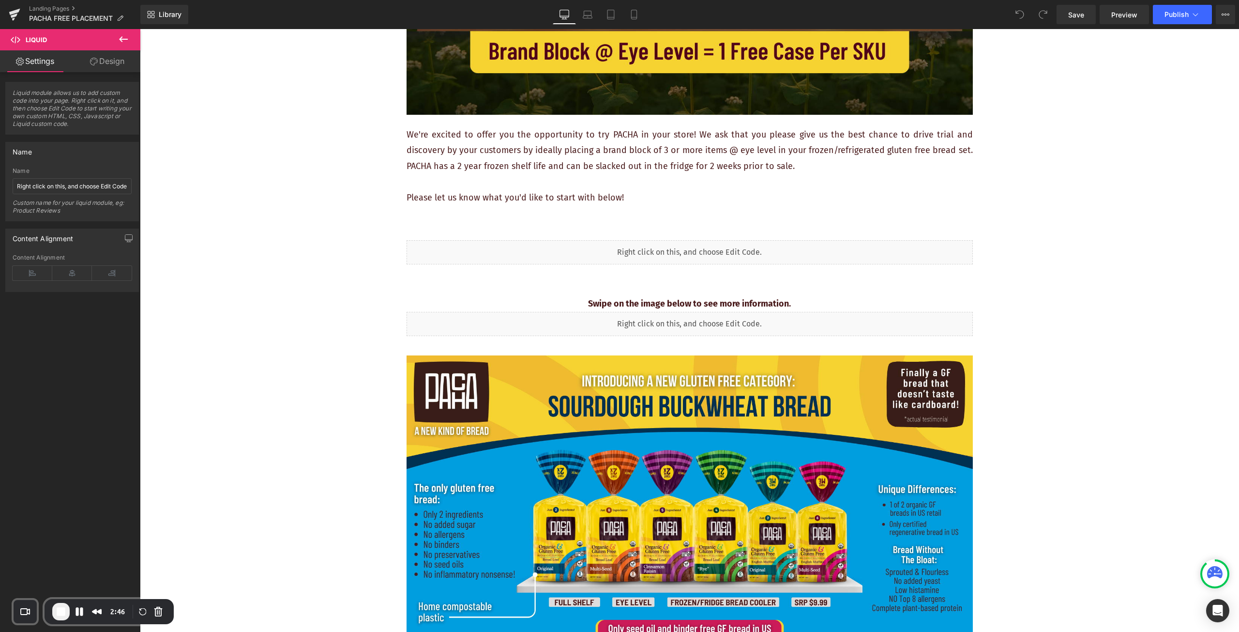
click at [579, 260] on div "Liquid" at bounding box center [690, 252] width 566 height 24
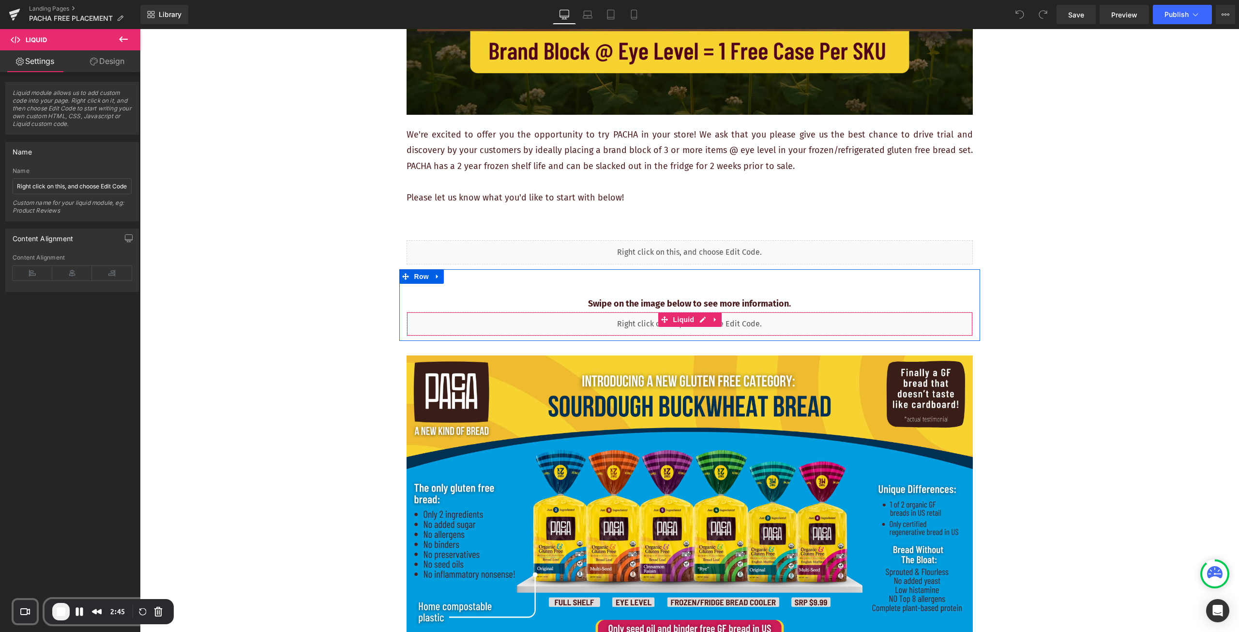
click at [596, 318] on div "Liquid" at bounding box center [690, 324] width 566 height 24
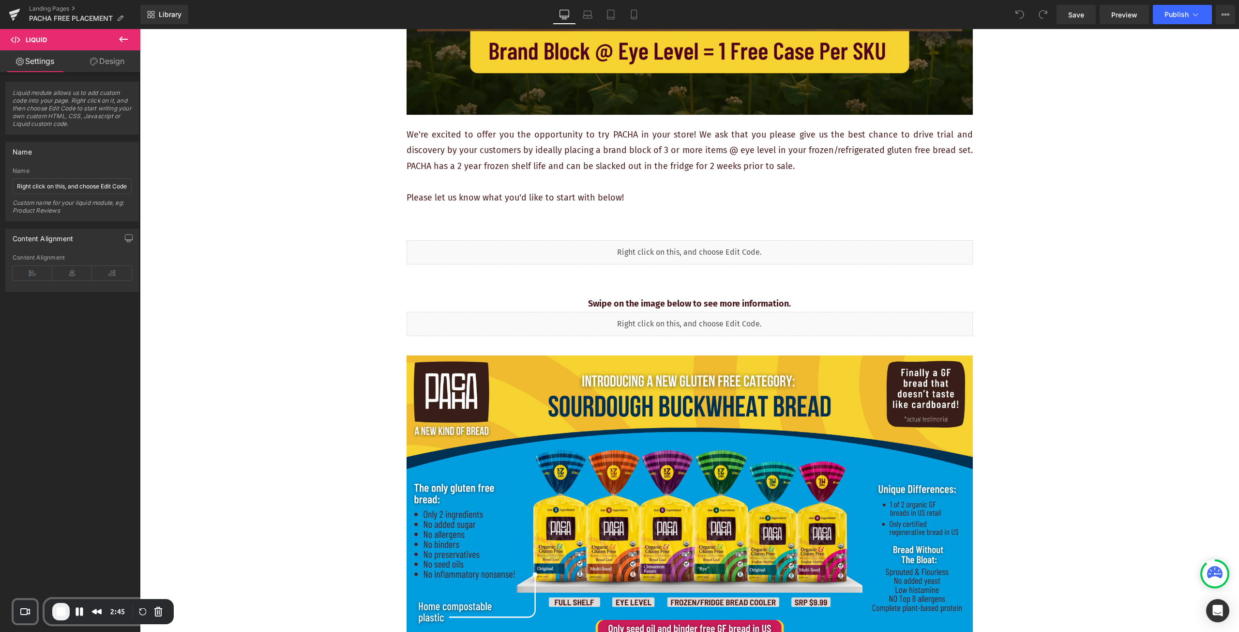
click at [140, 29] on div at bounding box center [140, 29] width 0 height 0
click at [594, 251] on div "Liquid" at bounding box center [690, 252] width 566 height 24
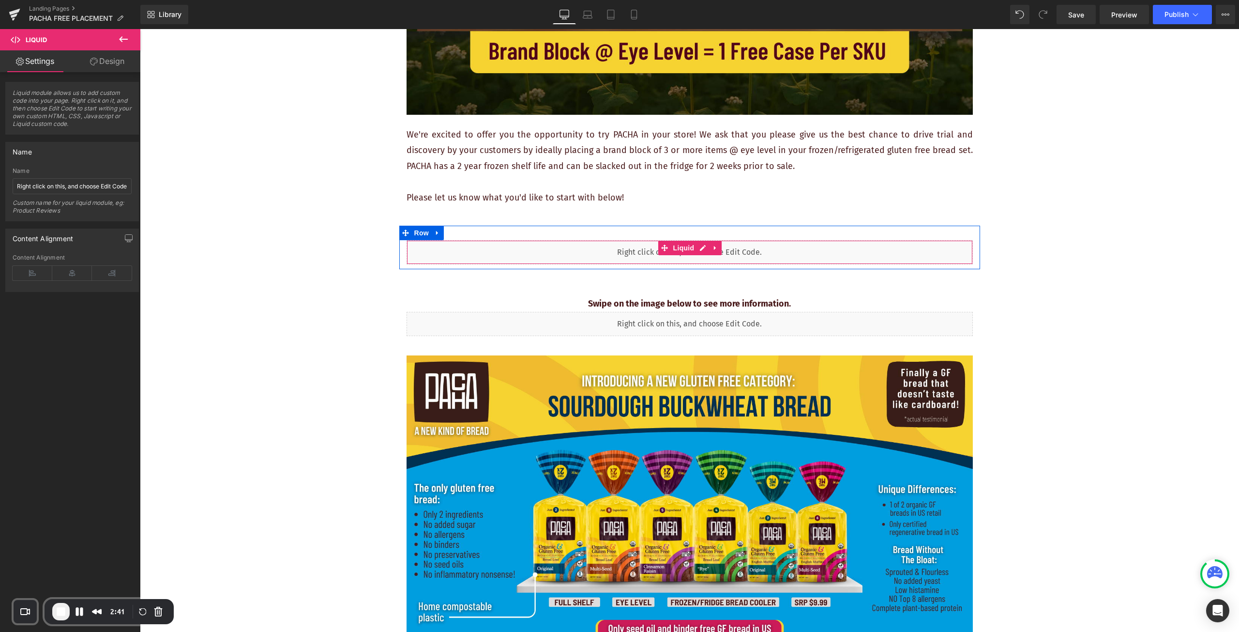
click at [785, 249] on div "Liquid" at bounding box center [690, 252] width 566 height 24
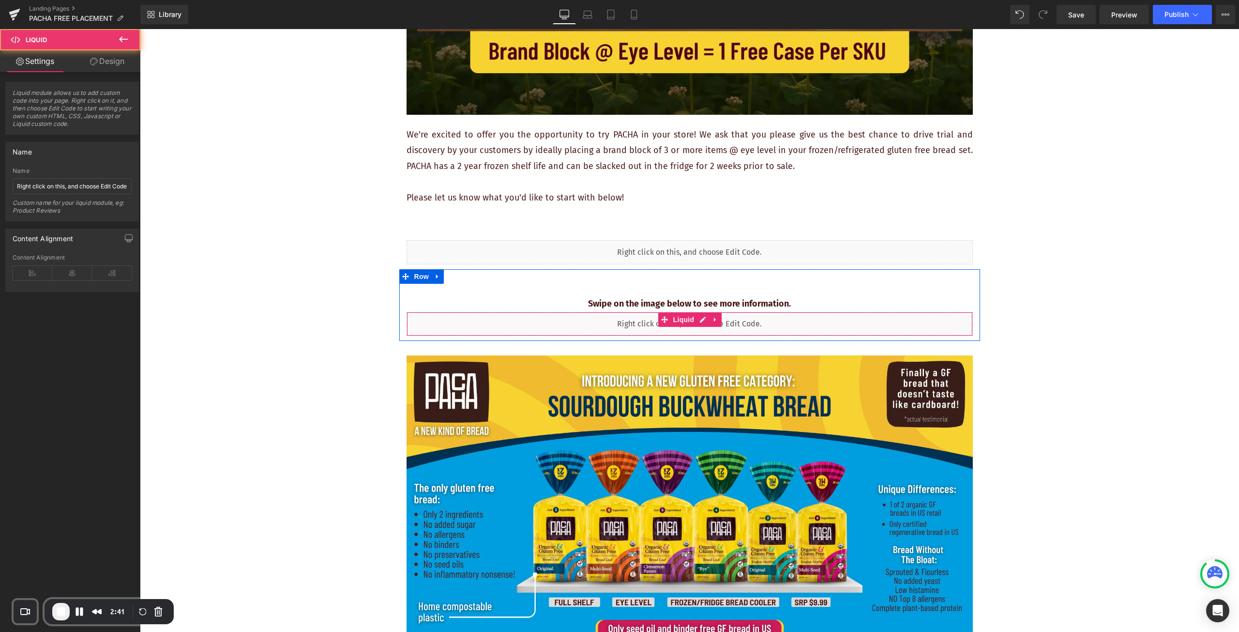
click at [798, 323] on div "Liquid" at bounding box center [690, 324] width 566 height 24
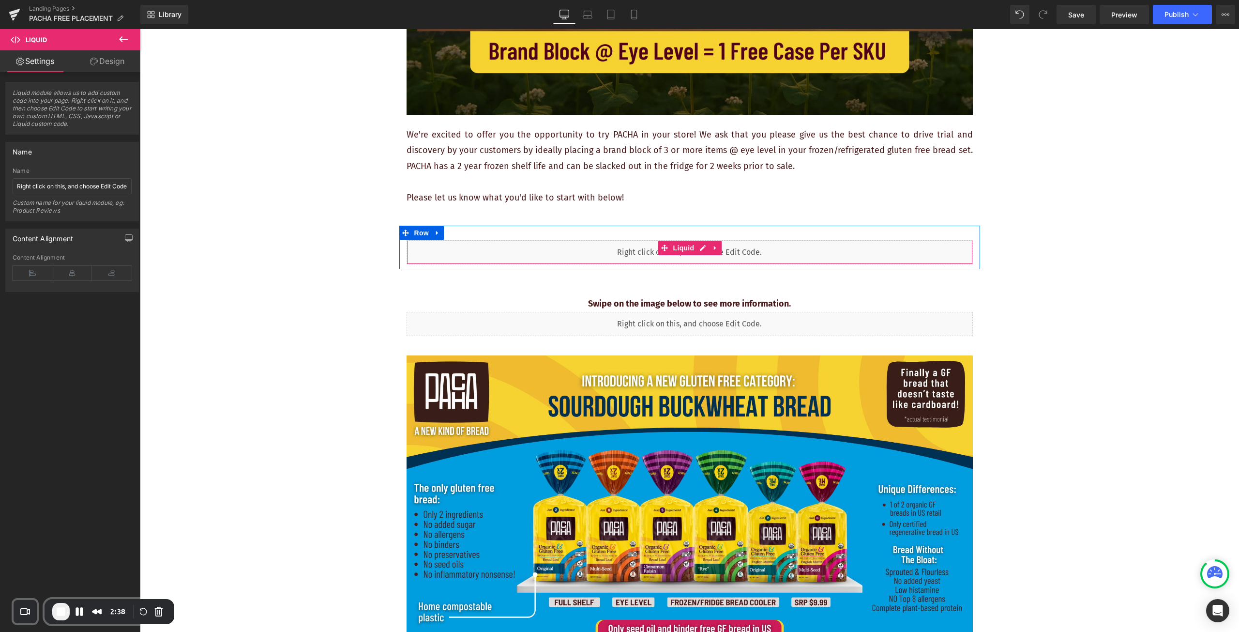
click at [591, 251] on div "Liquid" at bounding box center [690, 252] width 566 height 24
click at [540, 256] on div "Liquid" at bounding box center [690, 252] width 566 height 24
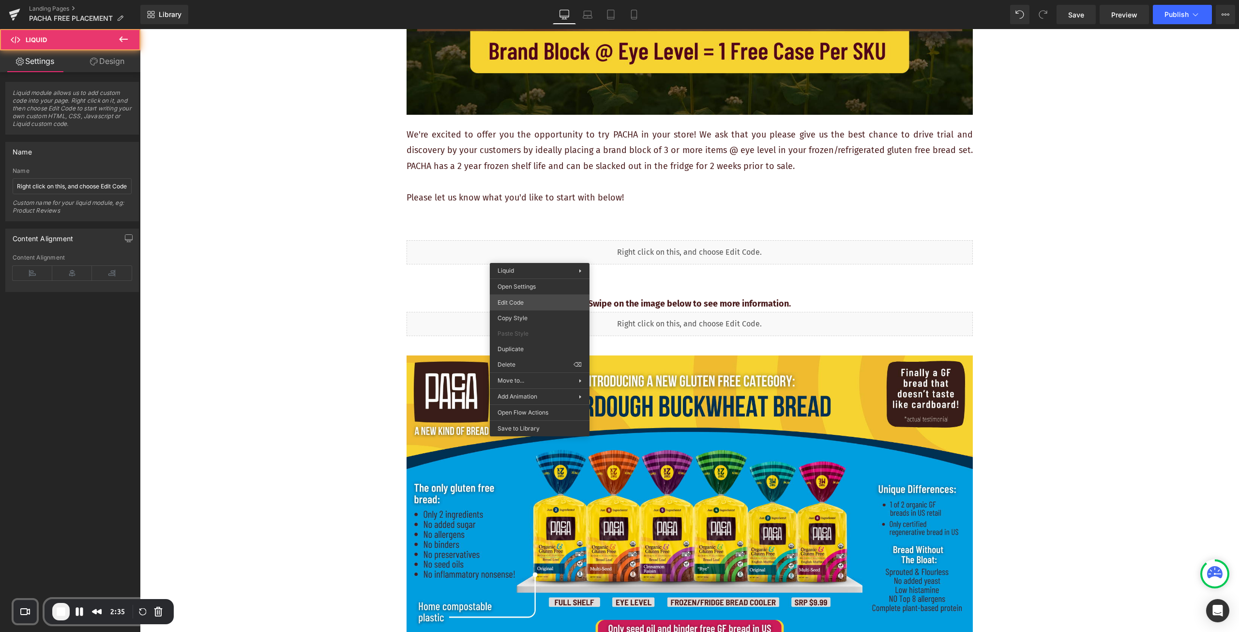
click at [547, 0] on div "You are previewing how the will restyle your page. You can not edit Elements in…" at bounding box center [619, 0] width 1239 height 0
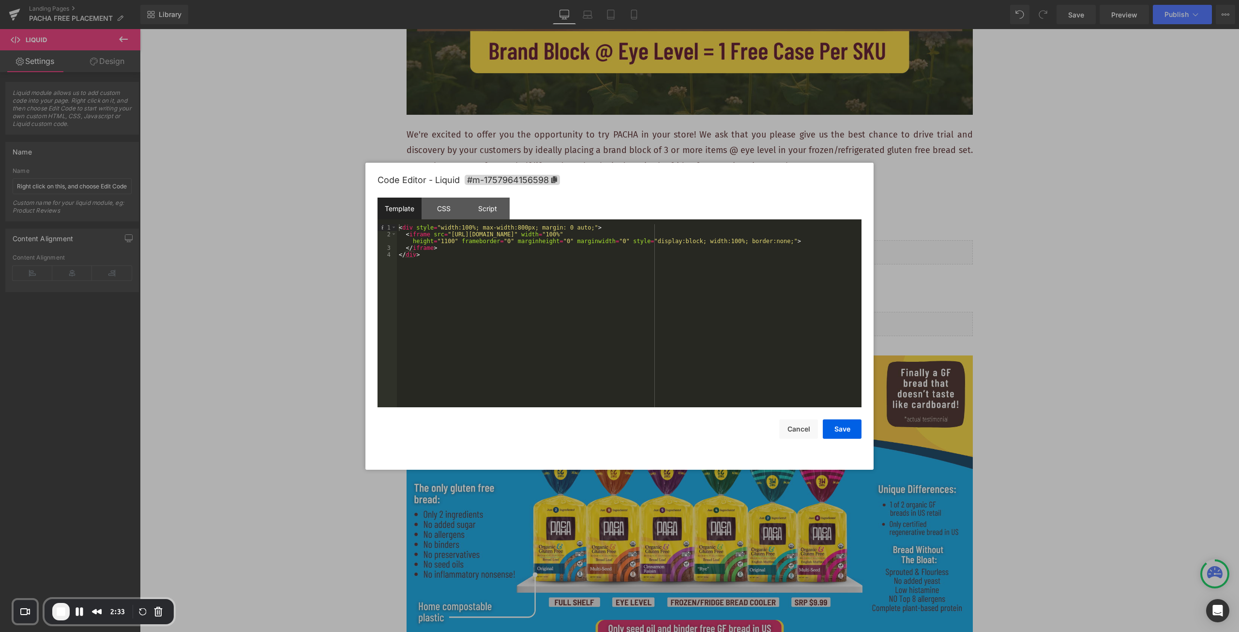
click at [456, 257] on div "< div style = "width:100%; max-width:800px; margin: 0 auto;" > < iframe src = "…" at bounding box center [629, 322] width 465 height 197
click at [799, 432] on button "Cancel" at bounding box center [798, 428] width 39 height 19
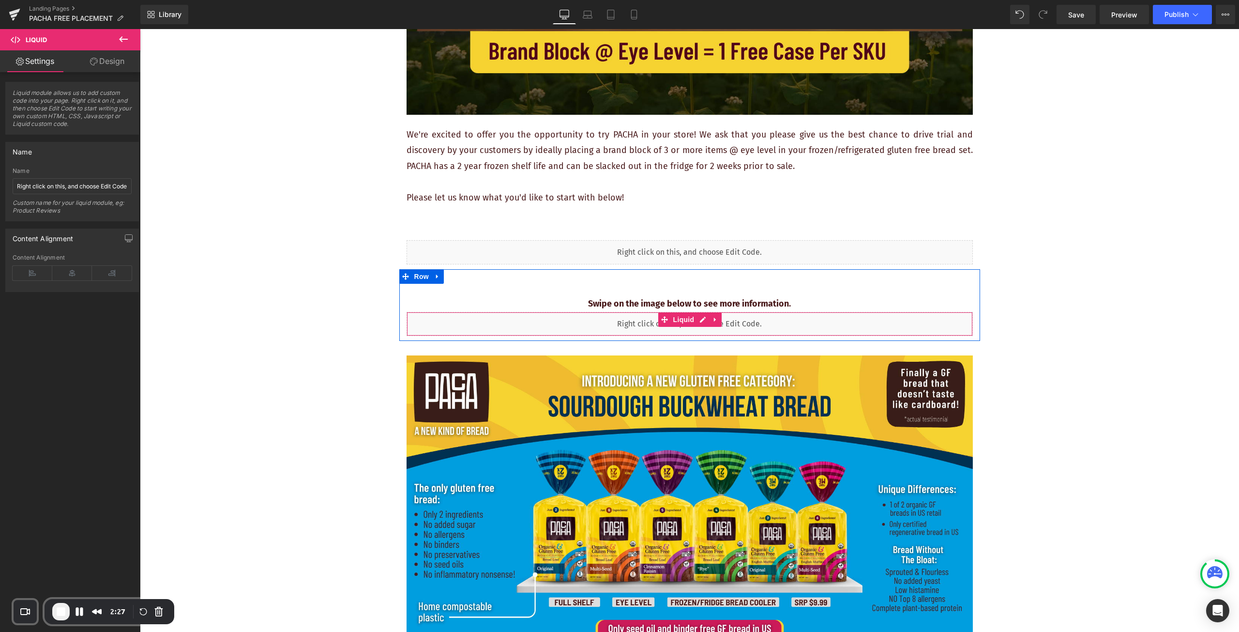
click at [787, 328] on div "Liquid" at bounding box center [690, 324] width 566 height 24
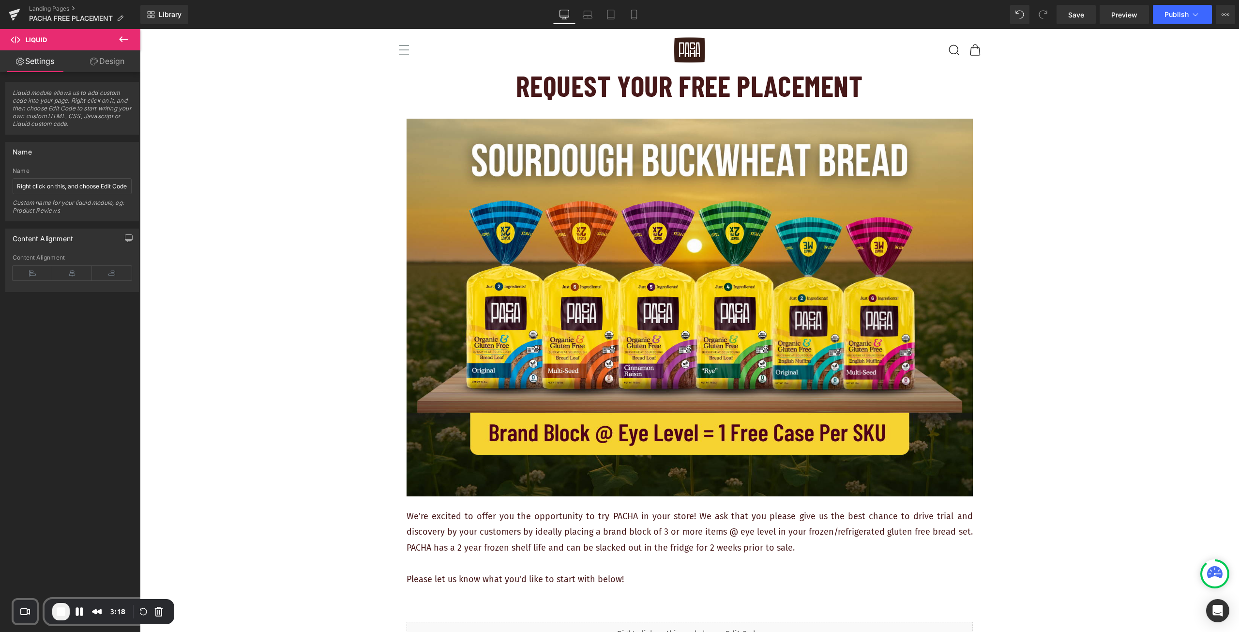
scroll to position [0, 0]
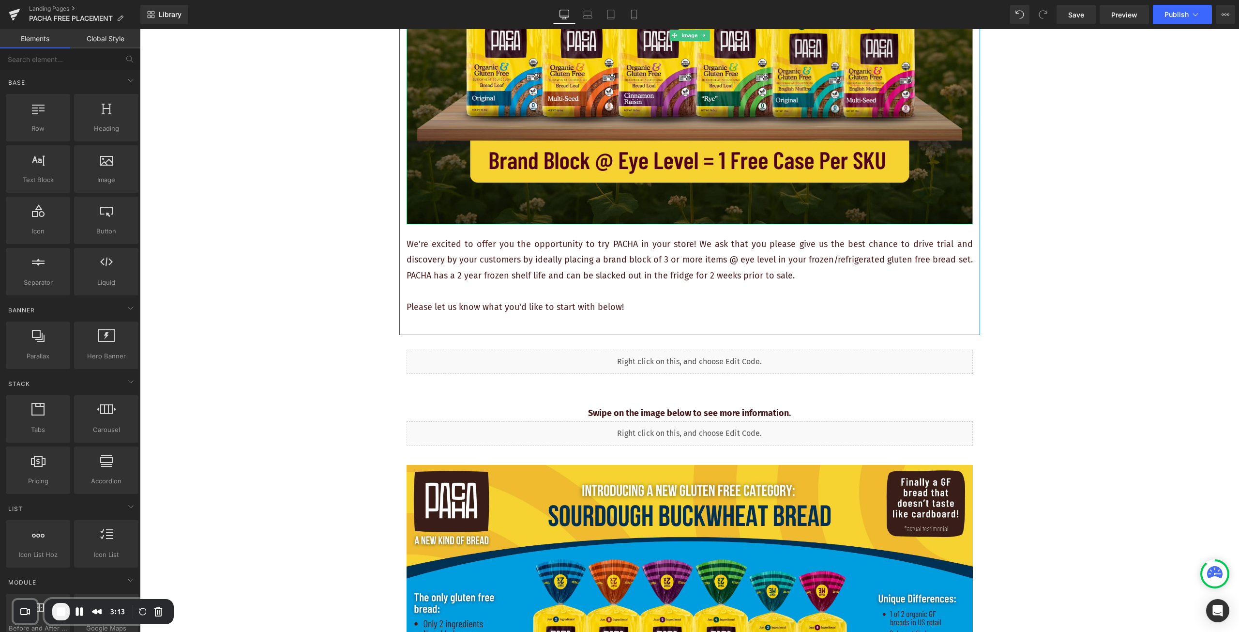
scroll to position [387, 0]
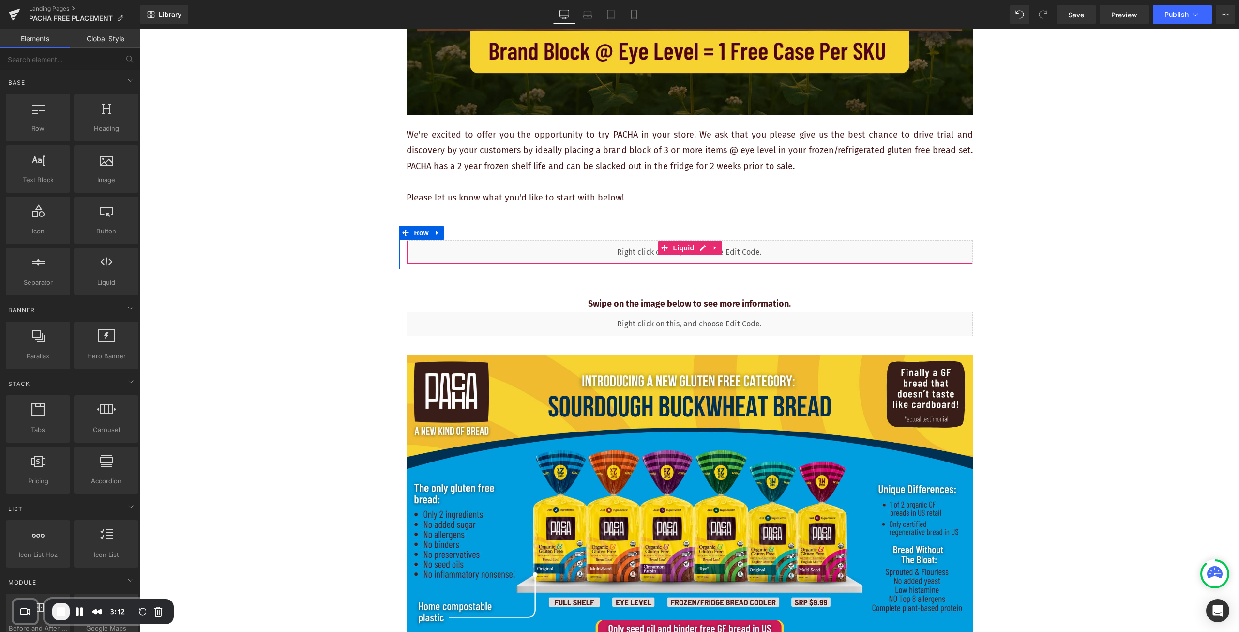
click at [515, 248] on div "Liquid" at bounding box center [690, 252] width 566 height 24
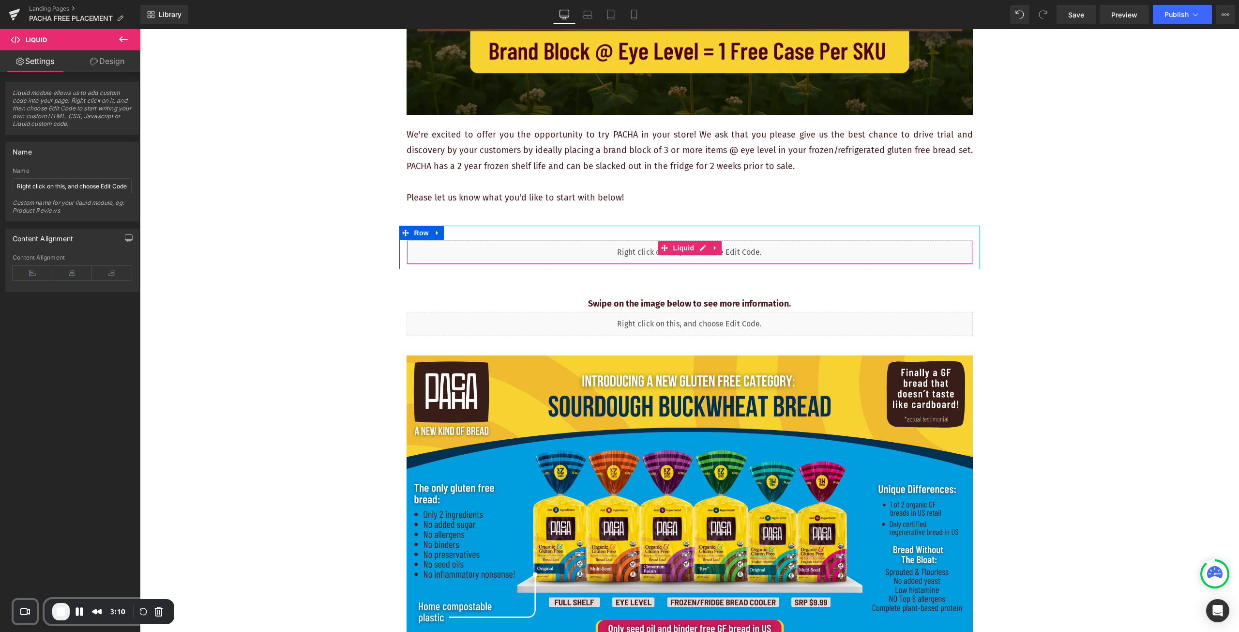
click at [543, 251] on div "Liquid" at bounding box center [690, 252] width 566 height 24
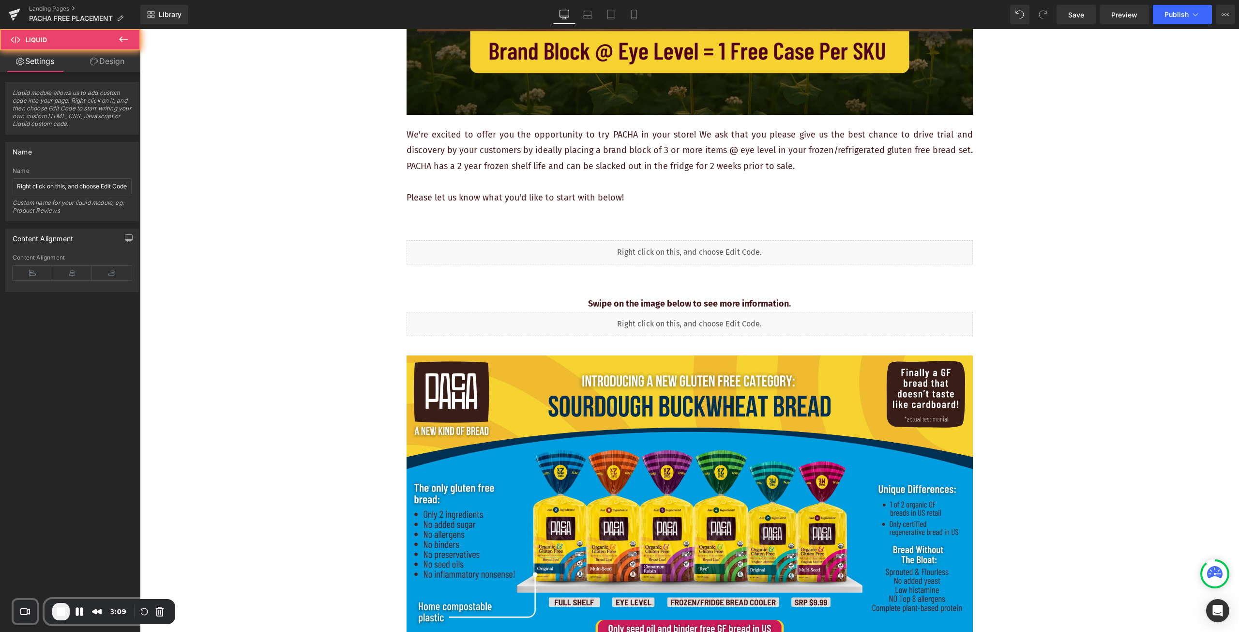
click at [562, 324] on div "Liquid" at bounding box center [690, 324] width 566 height 24
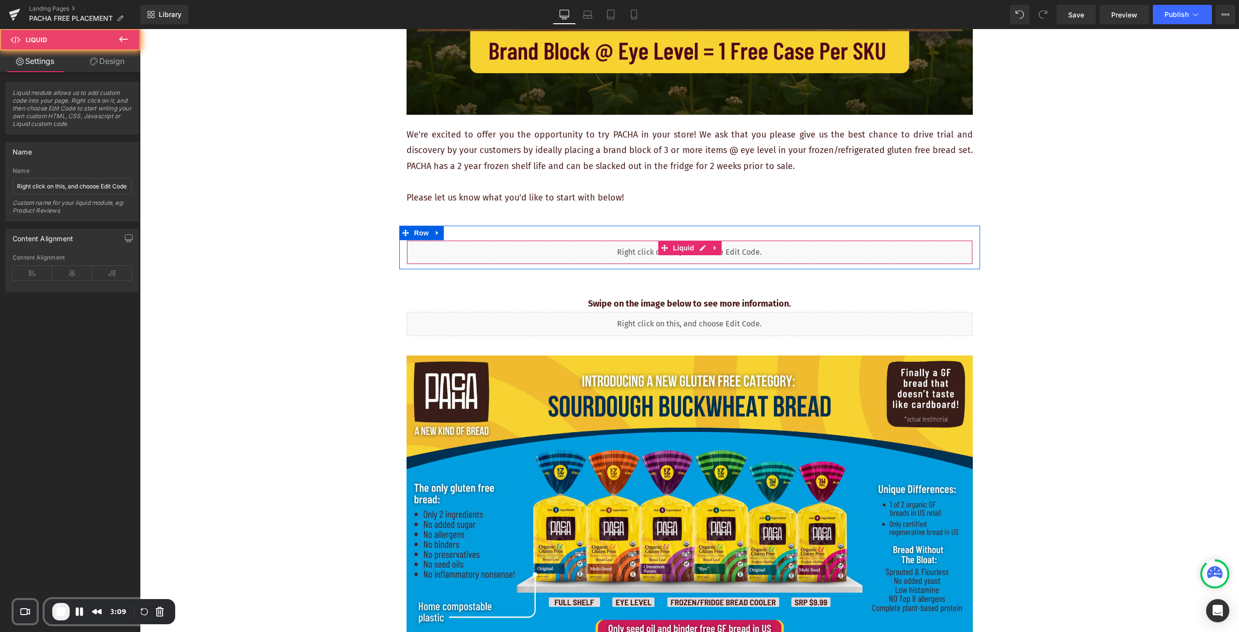
click at [561, 255] on div "Liquid" at bounding box center [690, 252] width 566 height 24
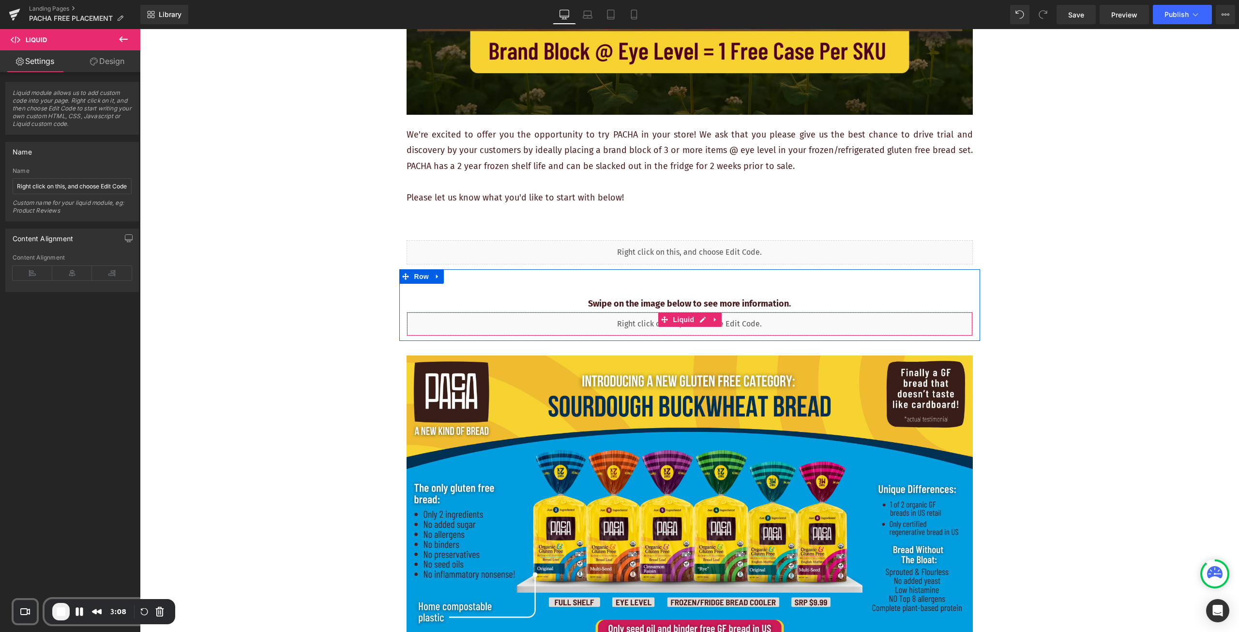
click at [567, 319] on div "Liquid" at bounding box center [690, 324] width 566 height 24
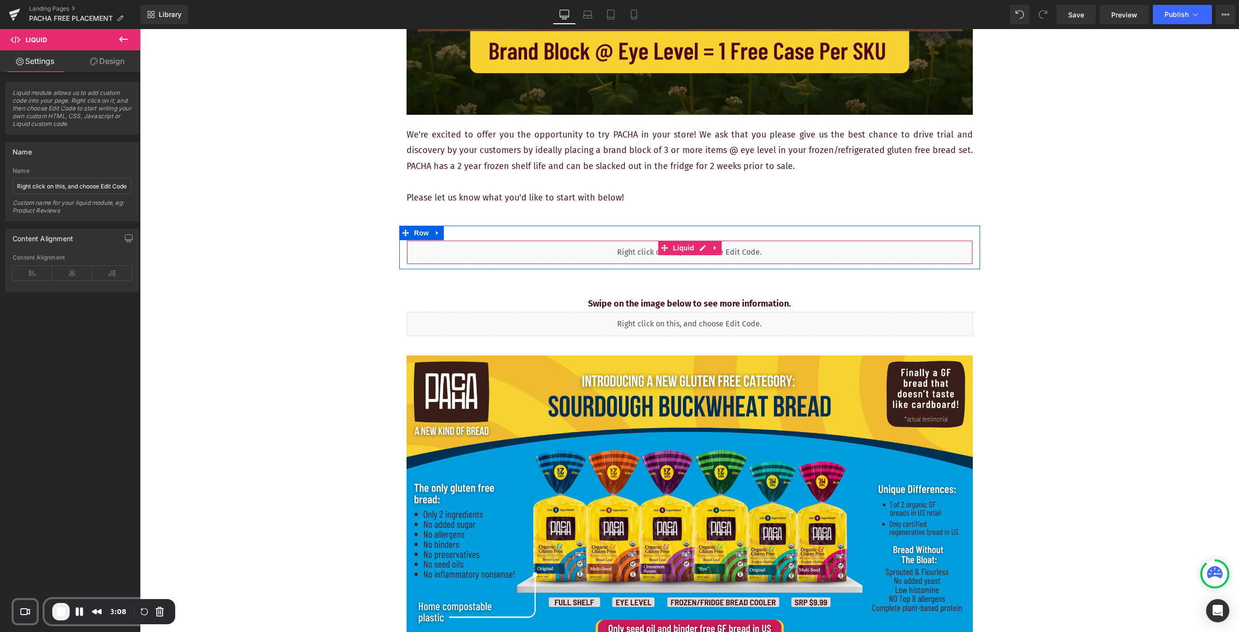
click at [575, 254] on div "Liquid" at bounding box center [690, 252] width 566 height 24
click at [574, 257] on div "Liquid" at bounding box center [690, 252] width 566 height 24
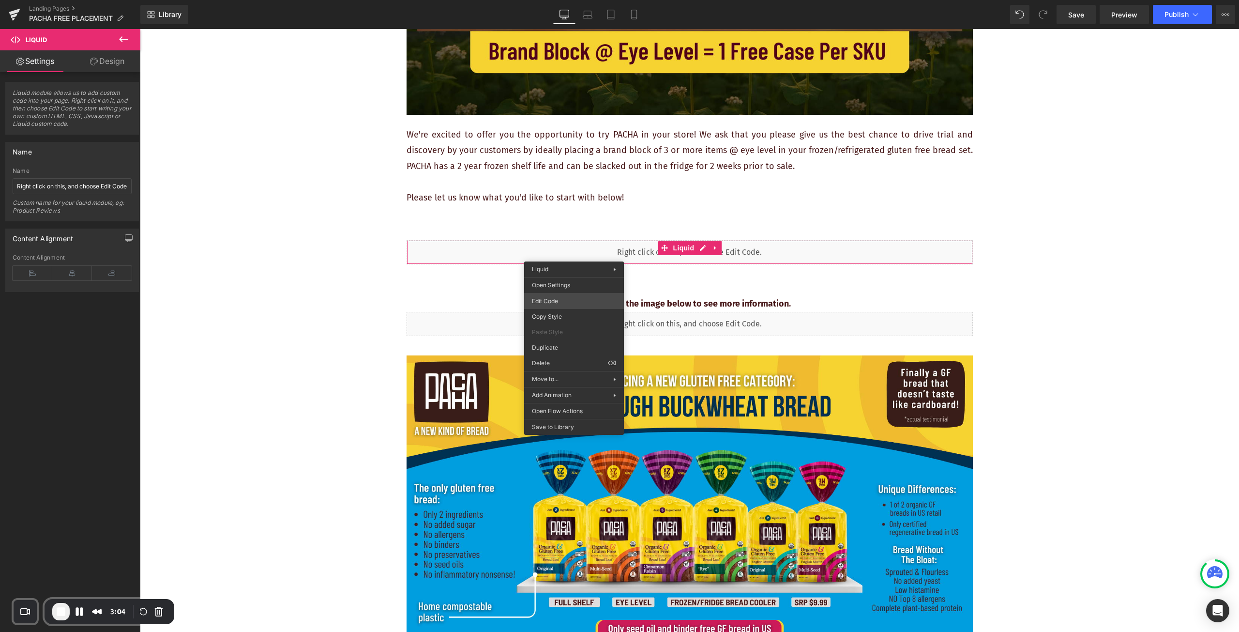
click at [586, 0] on div "You are previewing how the will restyle your page. You can not edit Elements in…" at bounding box center [619, 0] width 1239 height 0
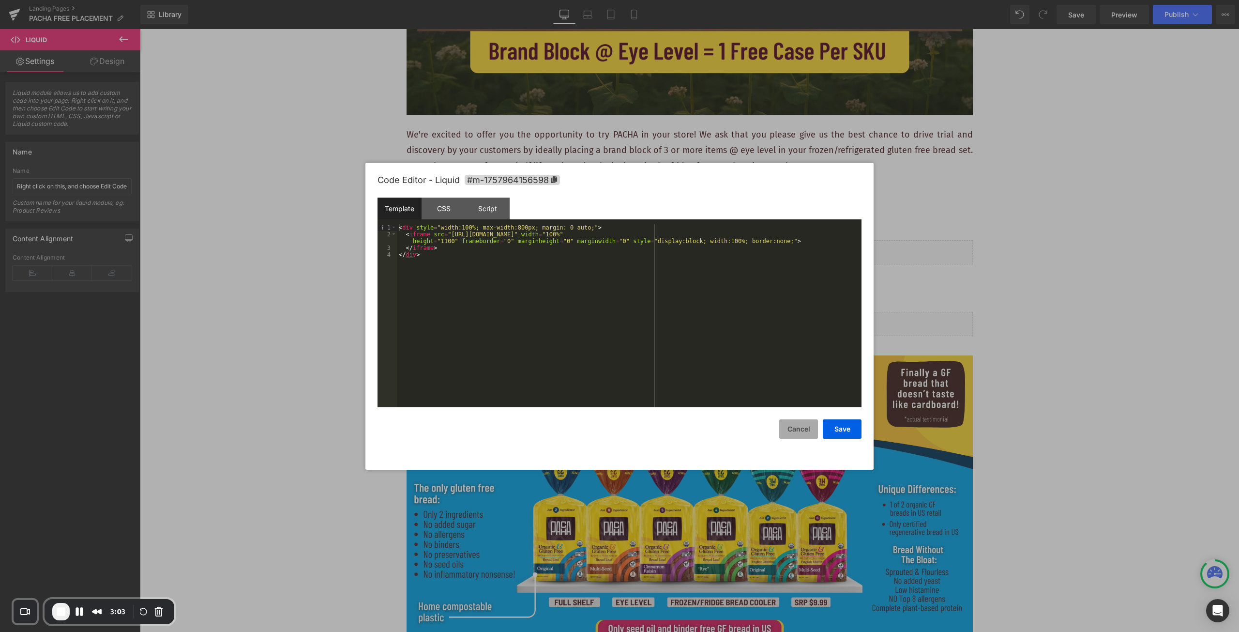
click at [800, 430] on button "Cancel" at bounding box center [798, 428] width 39 height 19
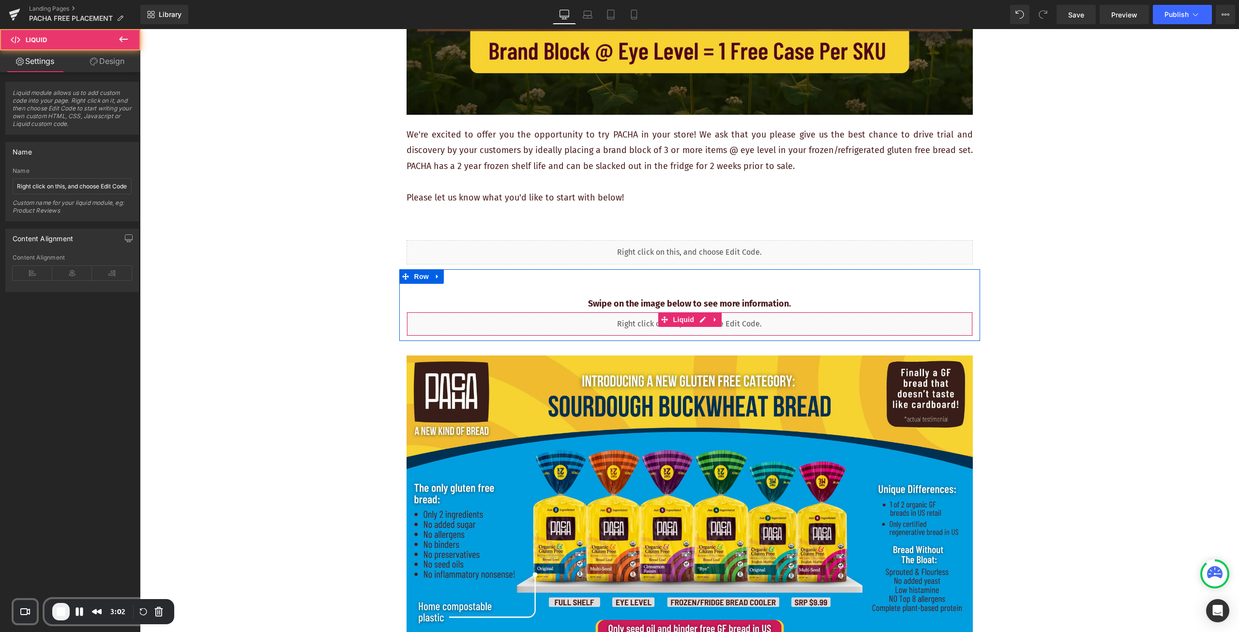
click at [723, 328] on div "Liquid" at bounding box center [690, 324] width 566 height 24
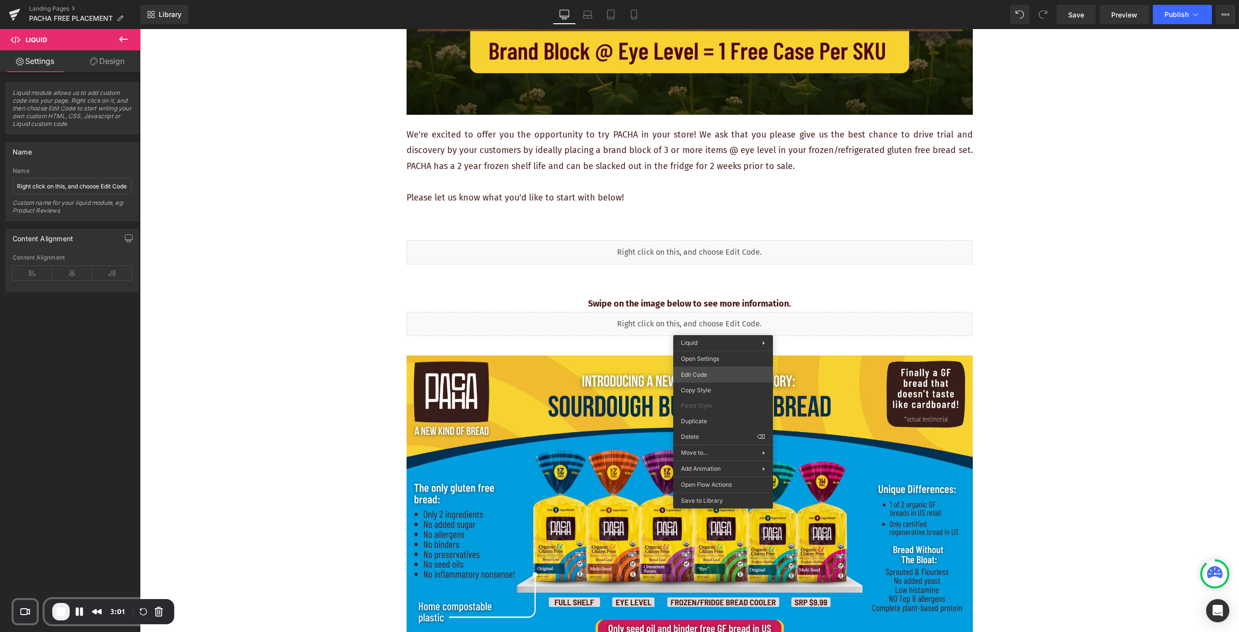
click at [725, 0] on div "You are previewing how the will restyle your page. You can not edit Elements in…" at bounding box center [619, 0] width 1239 height 0
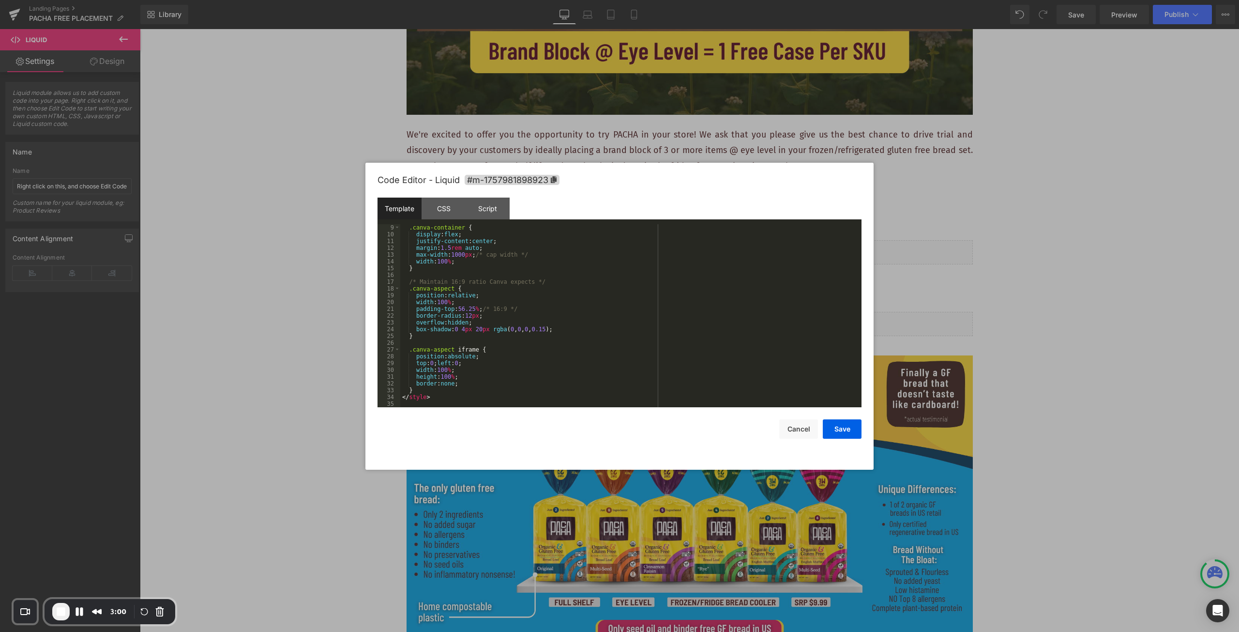
scroll to position [0, 0]
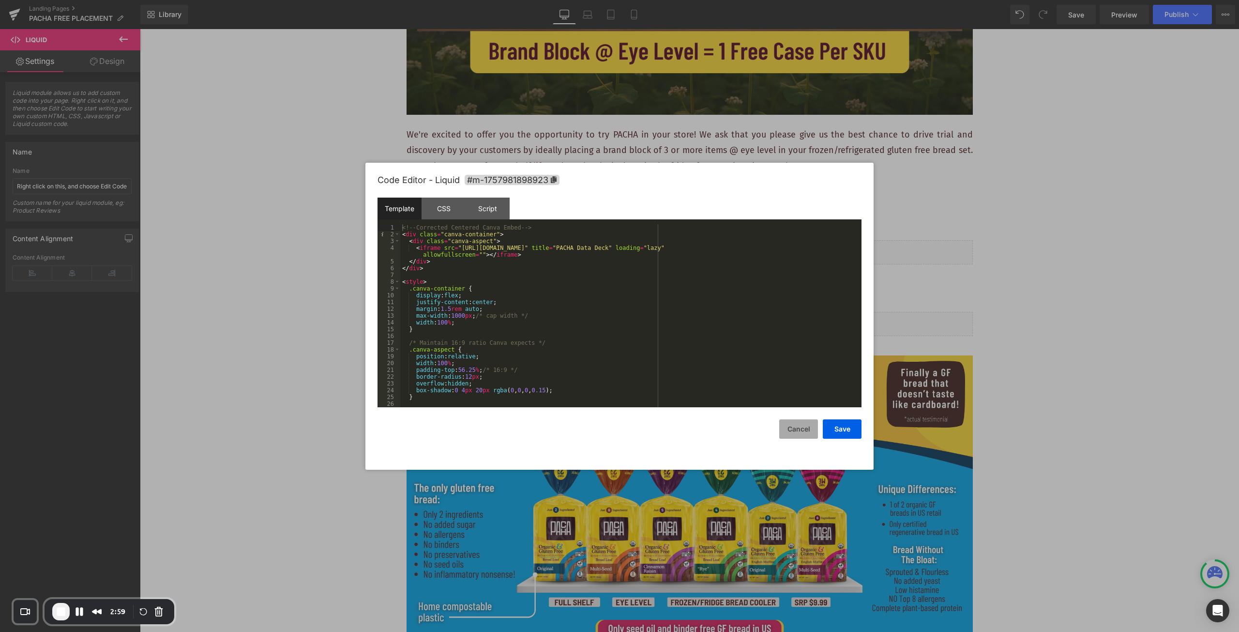
click at [799, 428] on button "Cancel" at bounding box center [798, 428] width 39 height 19
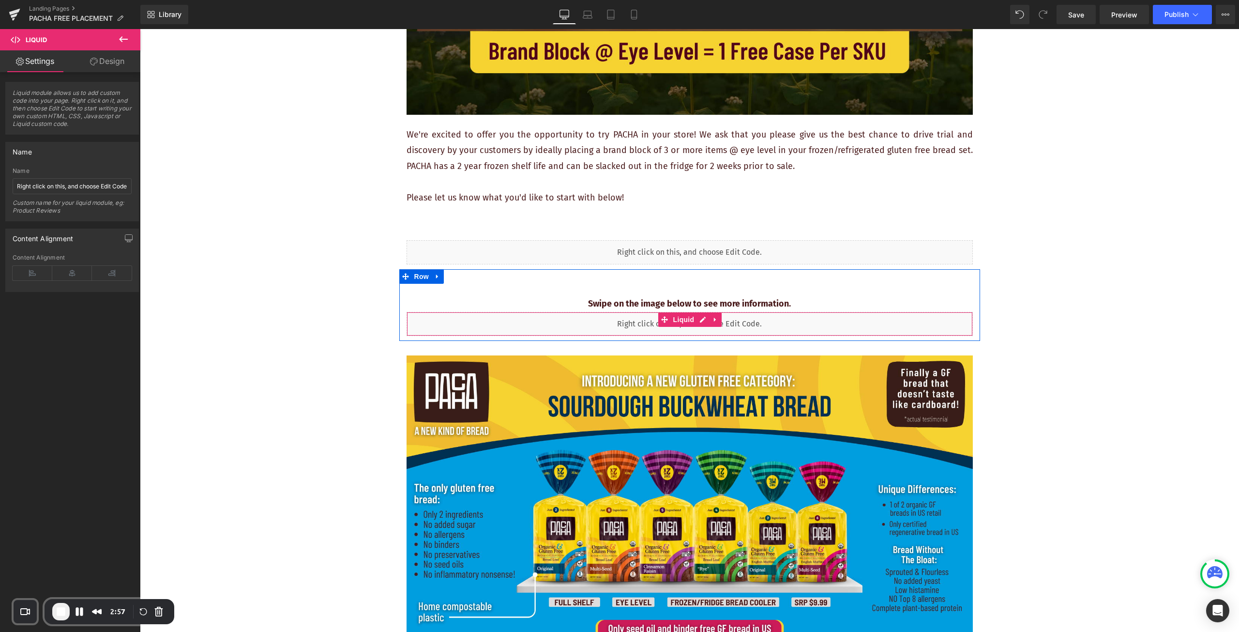
click at [816, 330] on div "Liquid" at bounding box center [690, 324] width 566 height 24
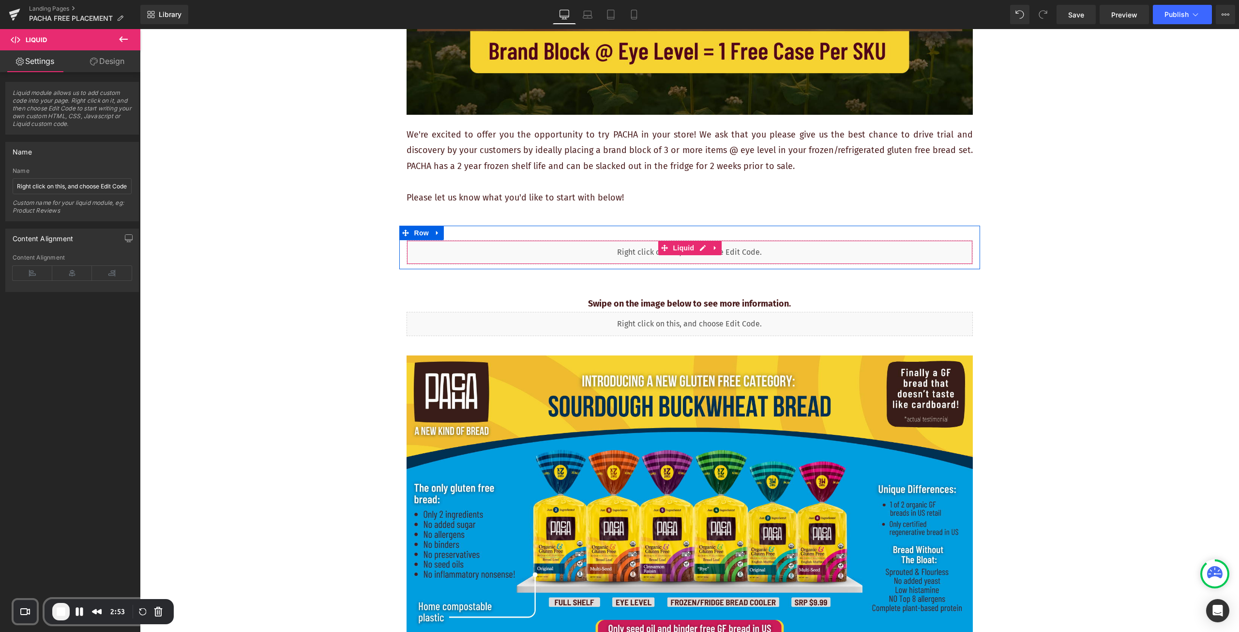
click at [789, 255] on div "Liquid" at bounding box center [690, 252] width 566 height 24
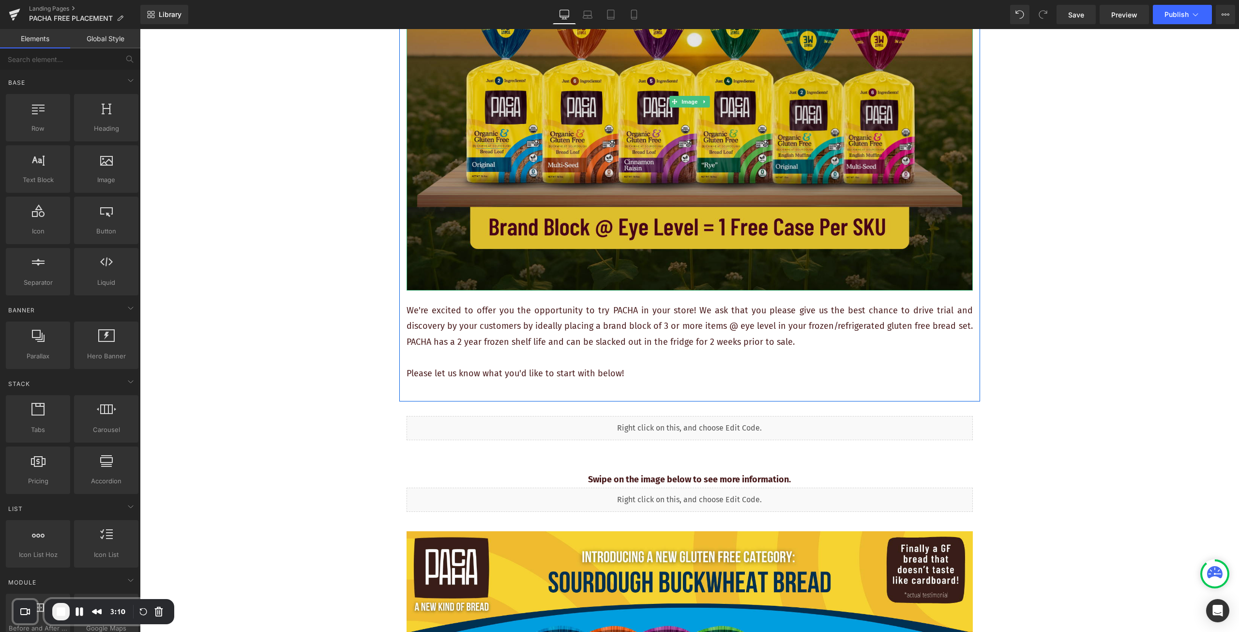
scroll to position [290, 0]
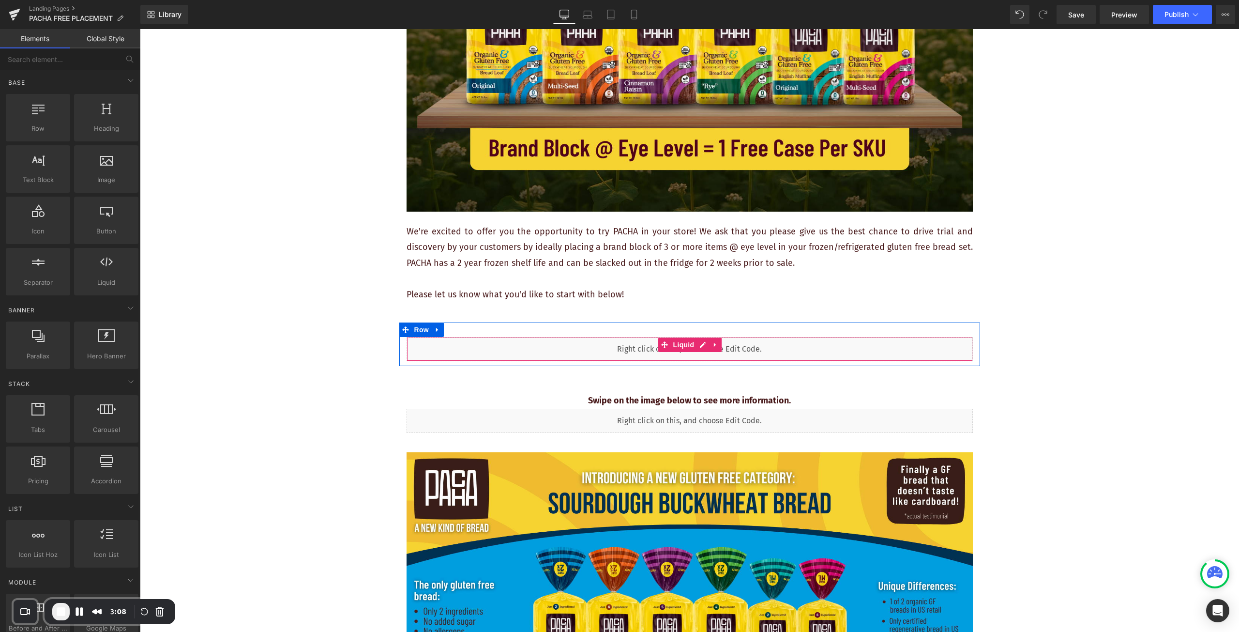
click at [551, 350] on div "Liquid" at bounding box center [690, 349] width 566 height 24
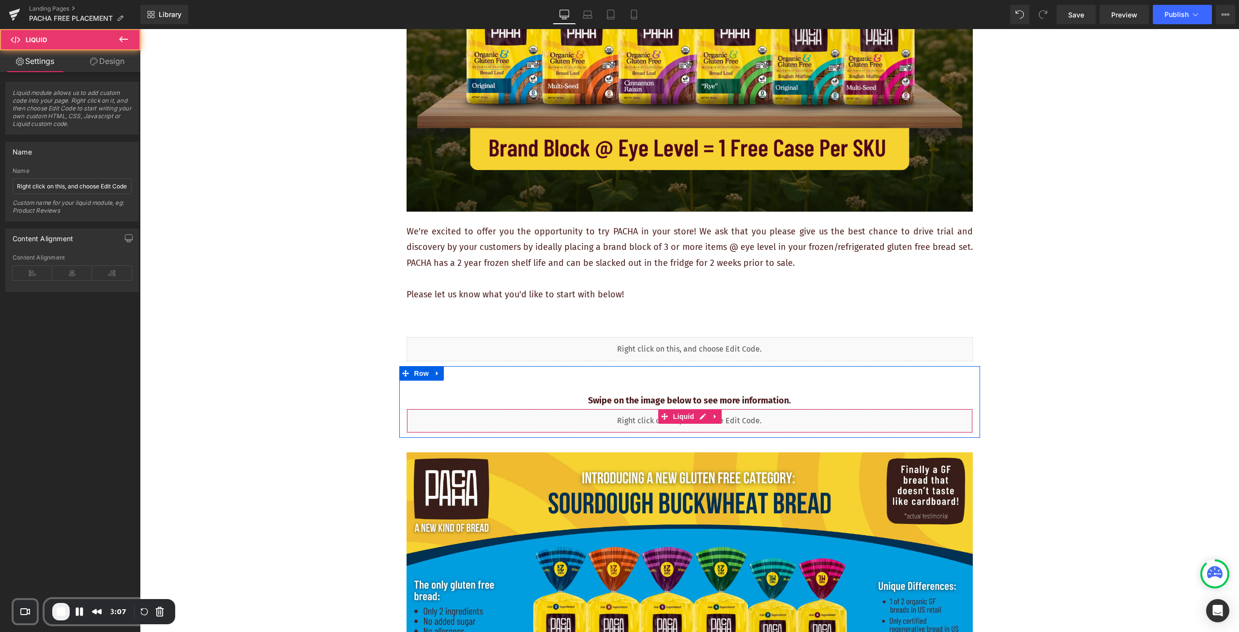
click at [557, 422] on div "Liquid" at bounding box center [690, 421] width 566 height 24
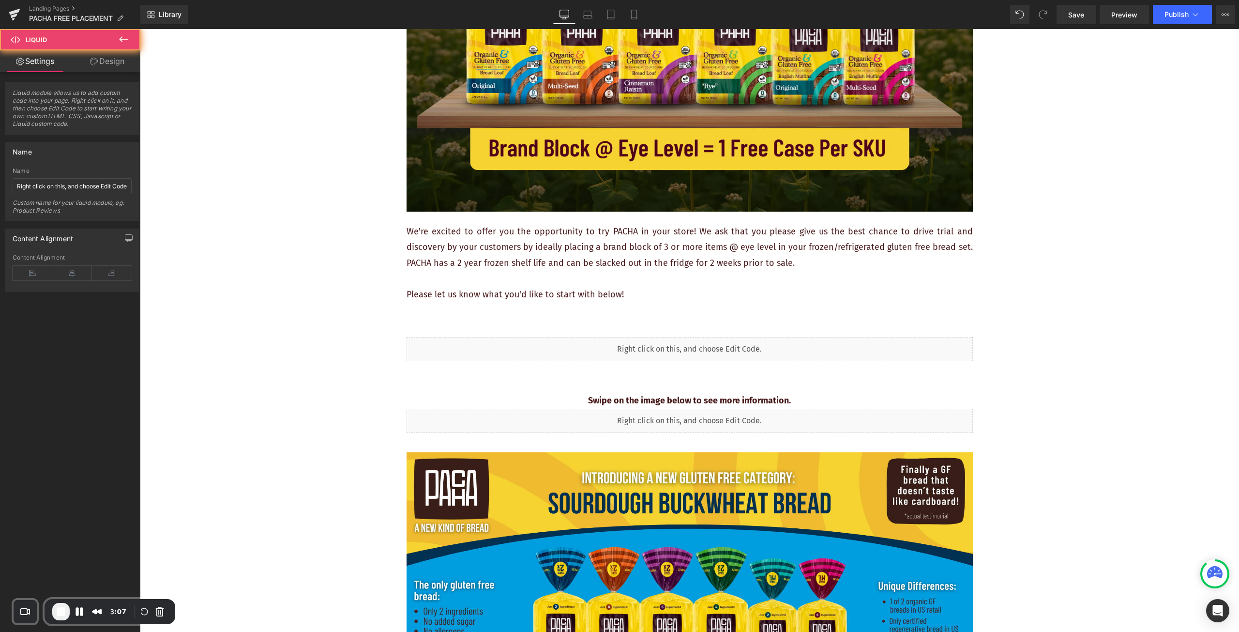
click at [559, 350] on div "Liquid" at bounding box center [690, 349] width 566 height 24
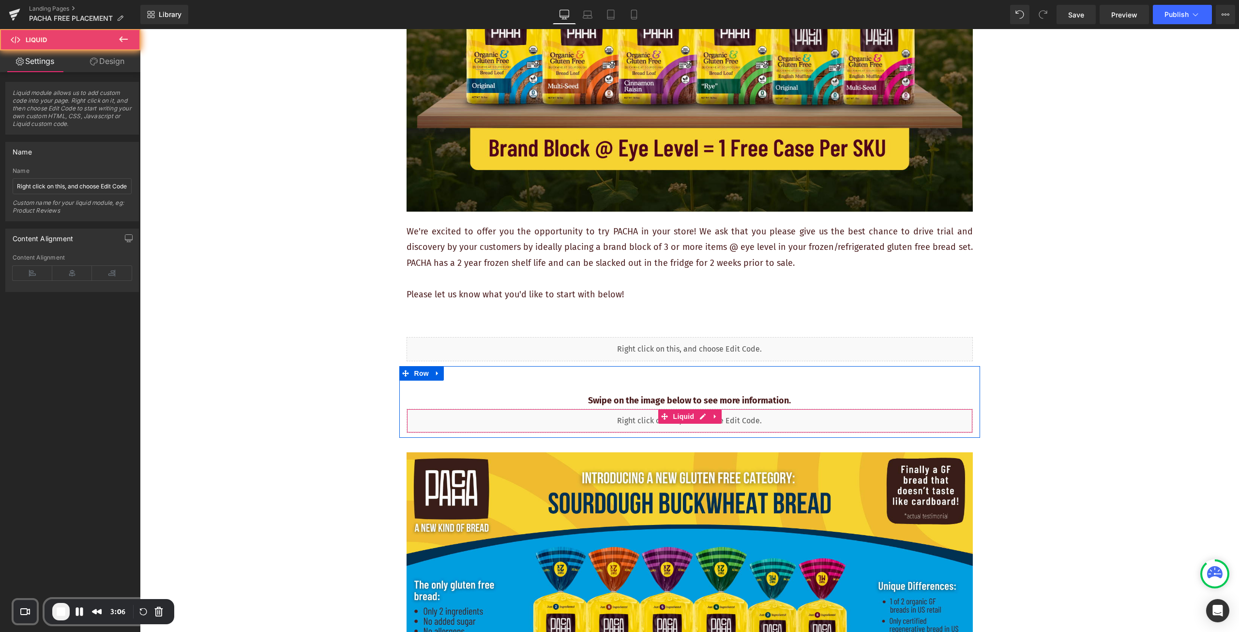
click at [561, 422] on div "Liquid" at bounding box center [690, 421] width 566 height 24
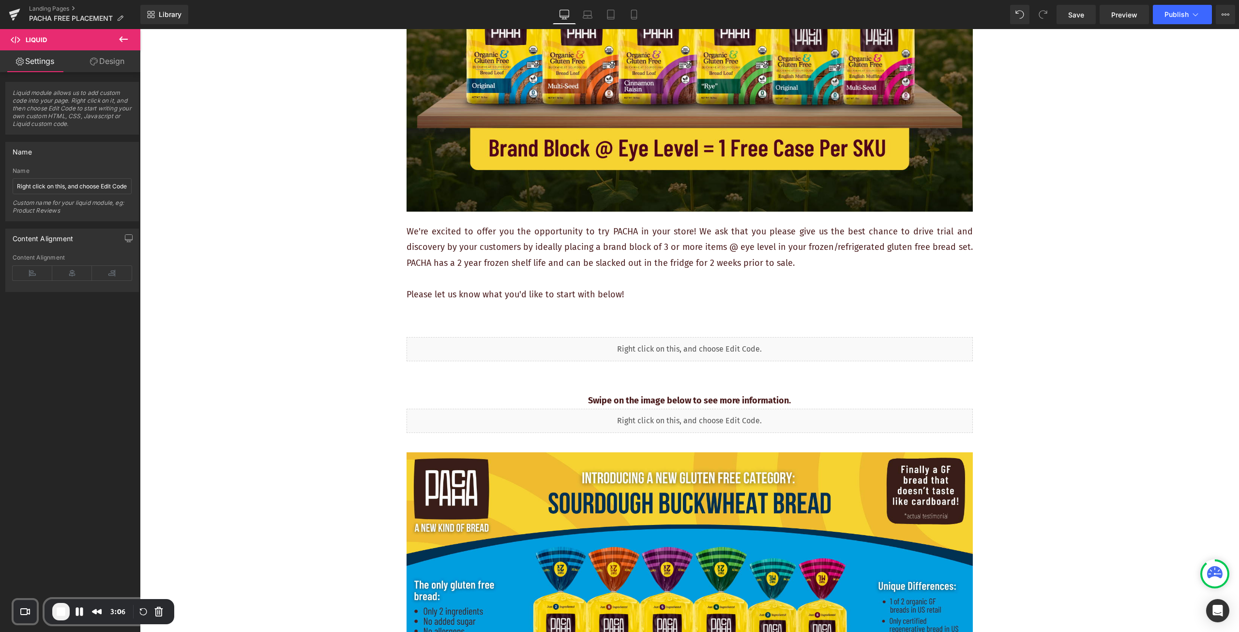
click at [576, 358] on div "Liquid" at bounding box center [690, 349] width 566 height 24
click at [583, 426] on div "Liquid" at bounding box center [690, 421] width 566 height 24
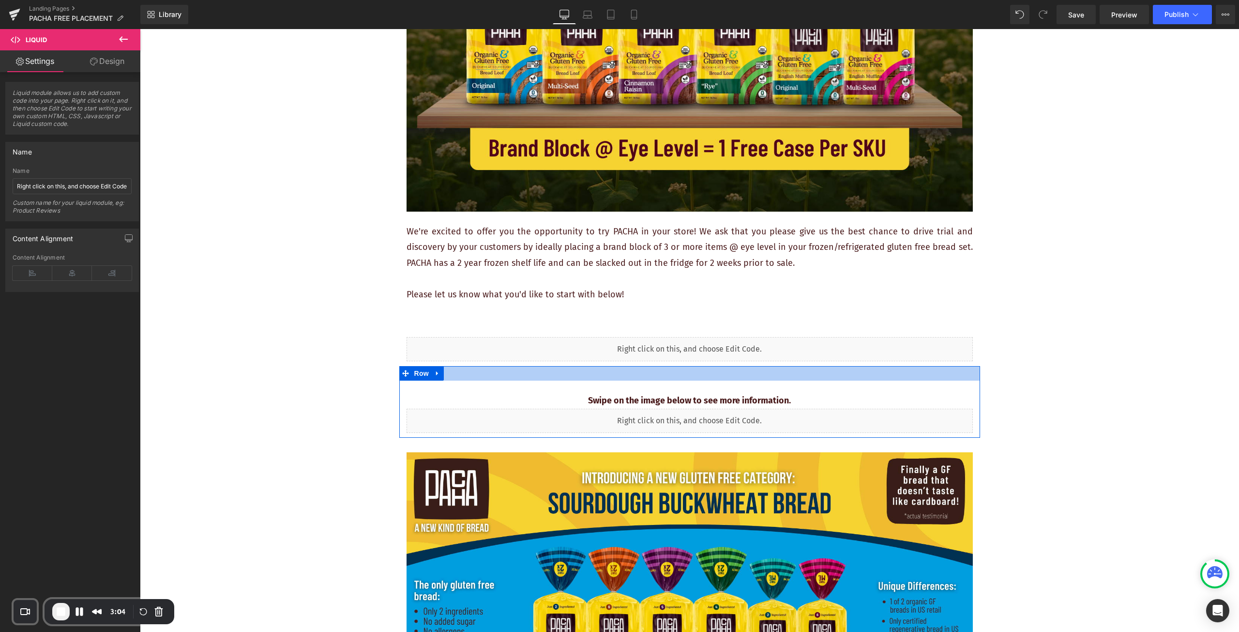
click at [594, 349] on div "Liquid" at bounding box center [690, 349] width 566 height 24
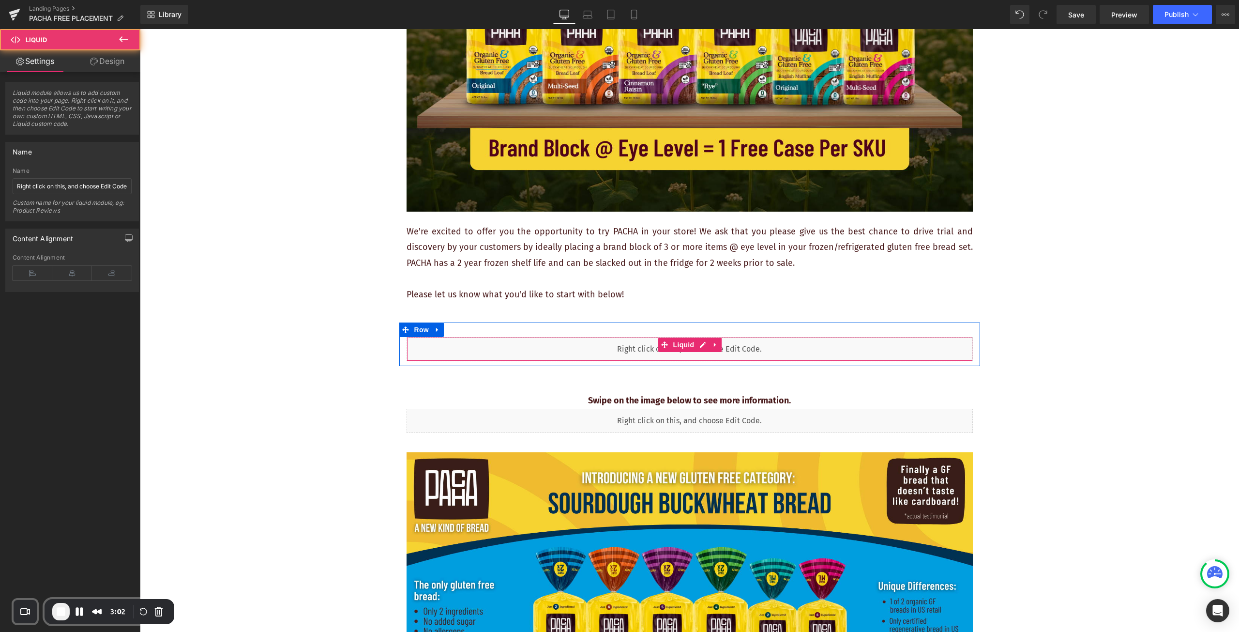
click at [589, 347] on div "Liquid" at bounding box center [690, 349] width 566 height 24
click at [466, 345] on div "Liquid" at bounding box center [690, 349] width 566 height 24
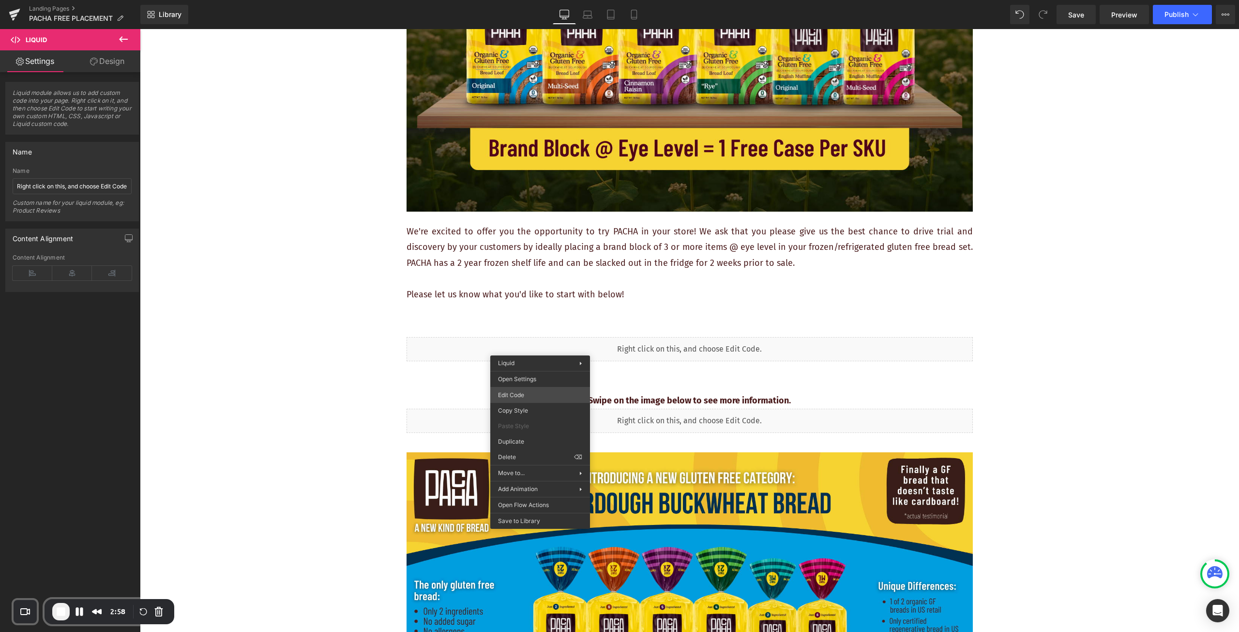
click at [558, 0] on div "You are previewing how the will restyle your page. You can not edit Elements in…" at bounding box center [619, 0] width 1239 height 0
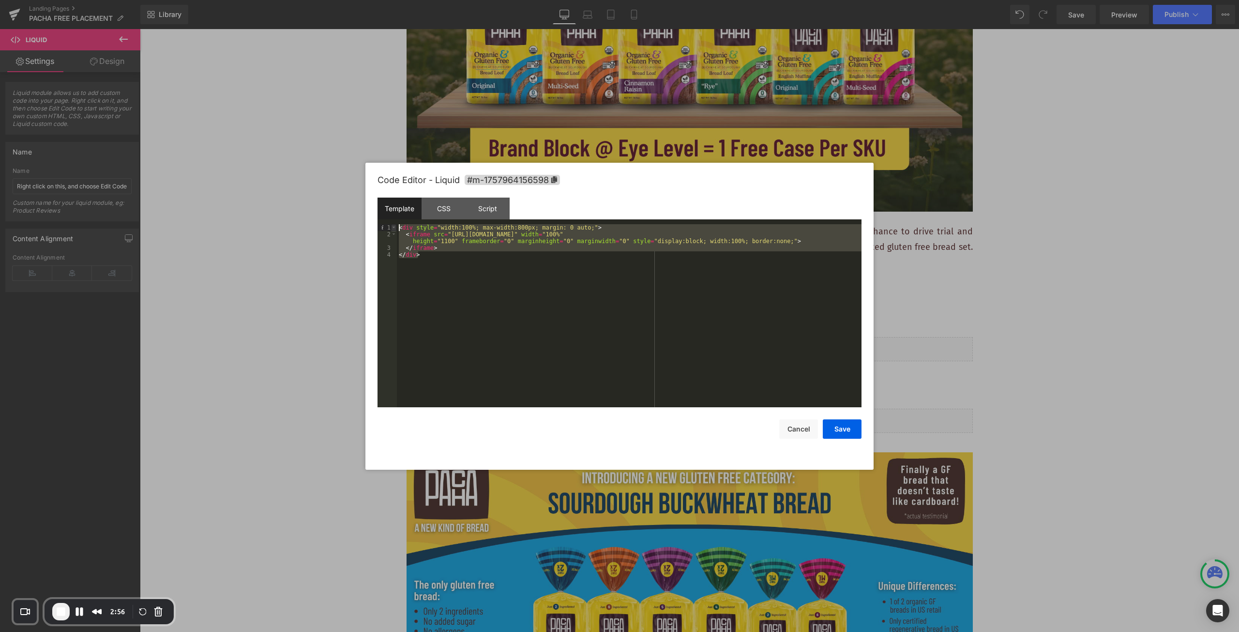
drag, startPoint x: 431, startPoint y: 255, endPoint x: 395, endPoint y: 228, distance: 45.3
click at [395, 228] on pre "1 2 3 4 < div style = "width:100%; max-width:800px; margin: 0 auto;" > < iframe…" at bounding box center [620, 315] width 484 height 183
click at [511, 276] on div "< div style = "width:100%; max-width:800px; margin: 0 auto;" > < iframe src = "…" at bounding box center [629, 315] width 465 height 183
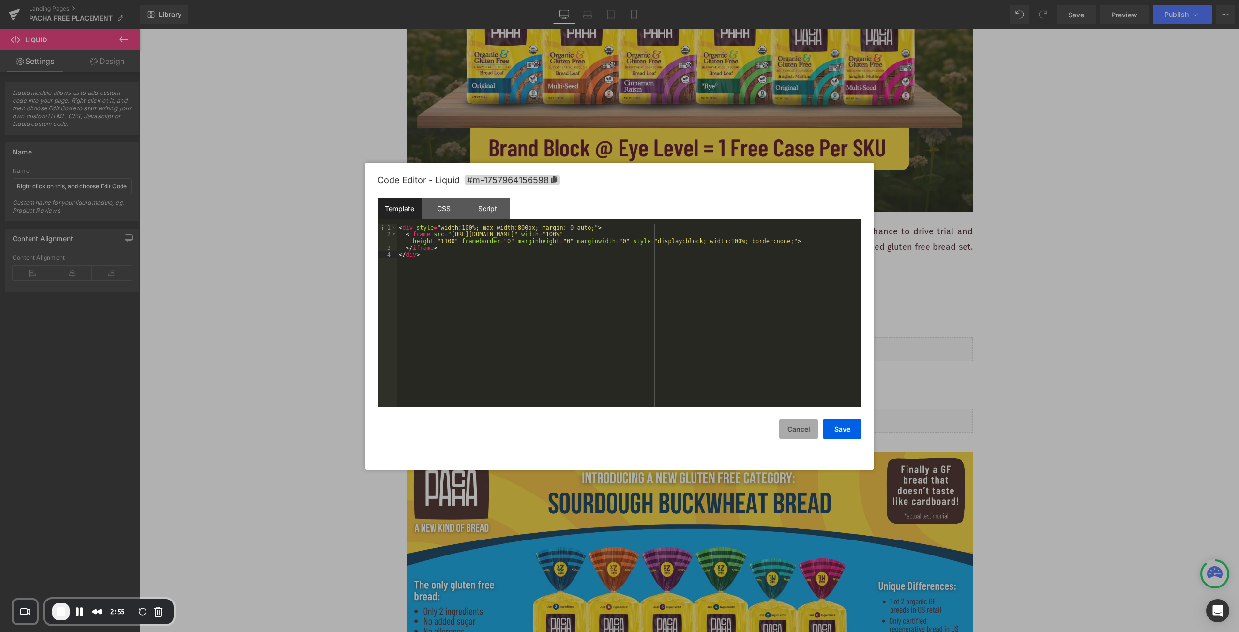
click at [797, 430] on button "Cancel" at bounding box center [798, 428] width 39 height 19
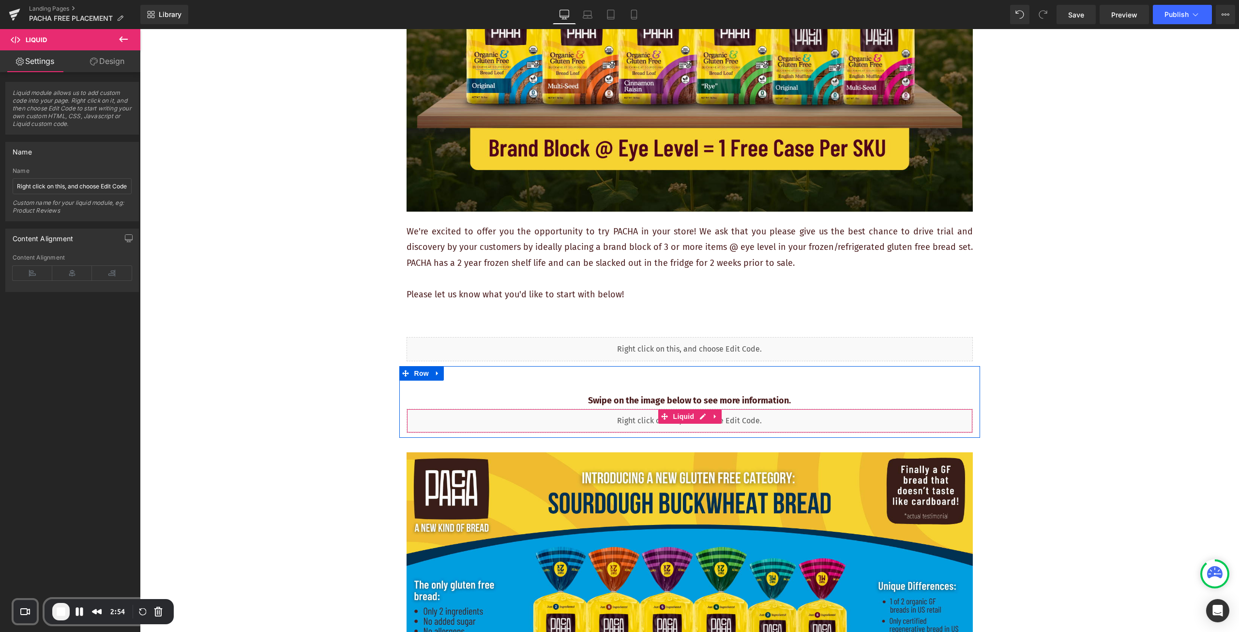
click at [576, 414] on div "Liquid" at bounding box center [690, 421] width 566 height 24
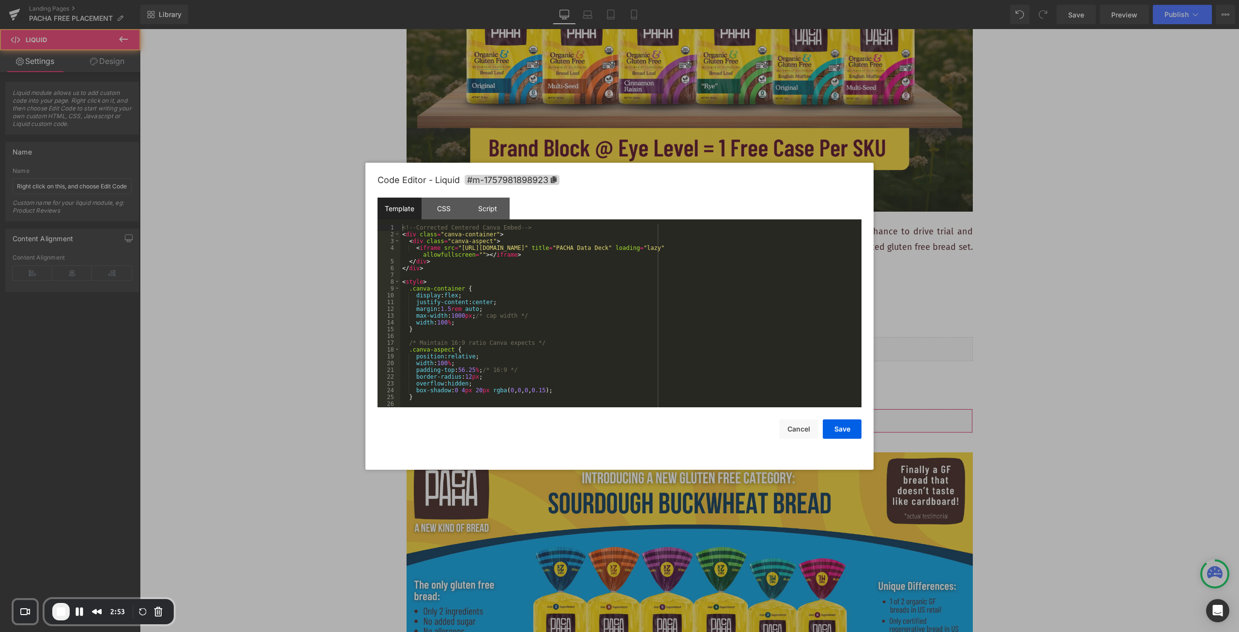
click at [578, 0] on div "You are previewing how the will restyle your page. You can not edit Elements in…" at bounding box center [619, 0] width 1239 height 0
click at [574, 343] on div "<!-- Corrected Centered Canva Embed --> < div class = "canva-container" > < div…" at bounding box center [629, 322] width 458 height 197
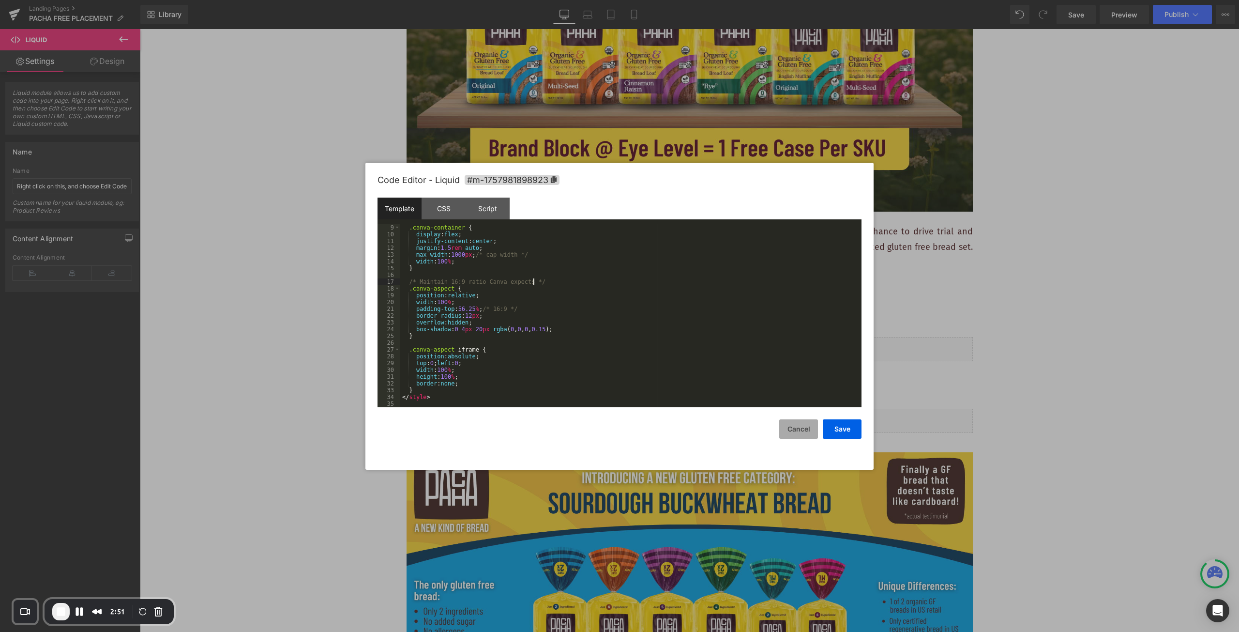
click at [799, 434] on button "Cancel" at bounding box center [798, 428] width 39 height 19
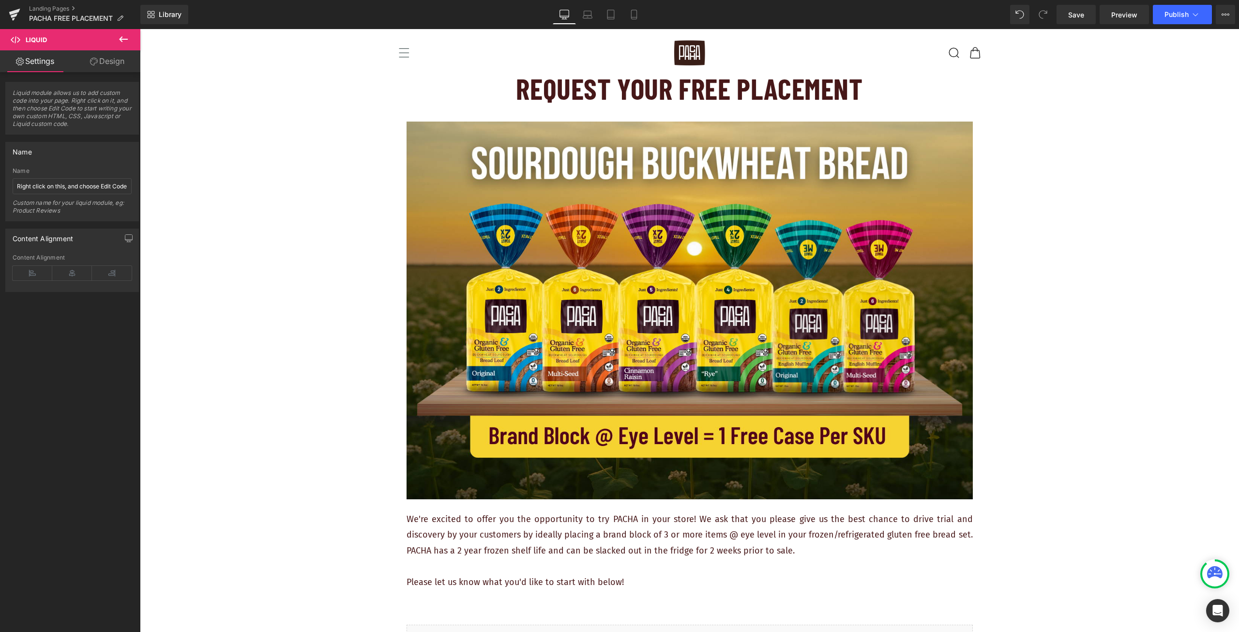
scroll to position [0, 0]
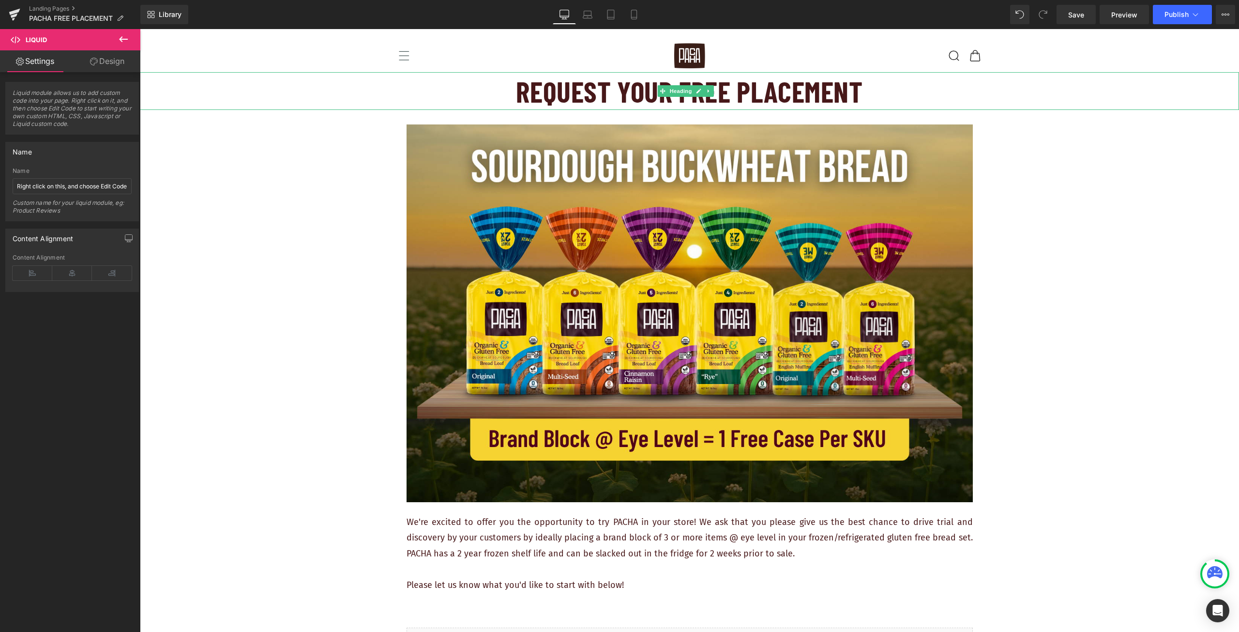
click at [316, 95] on h1 "REQUEST YOUR FREE PLACEMENT" at bounding box center [689, 91] width 1099 height 38
